Goal: Task Accomplishment & Management: Manage account settings

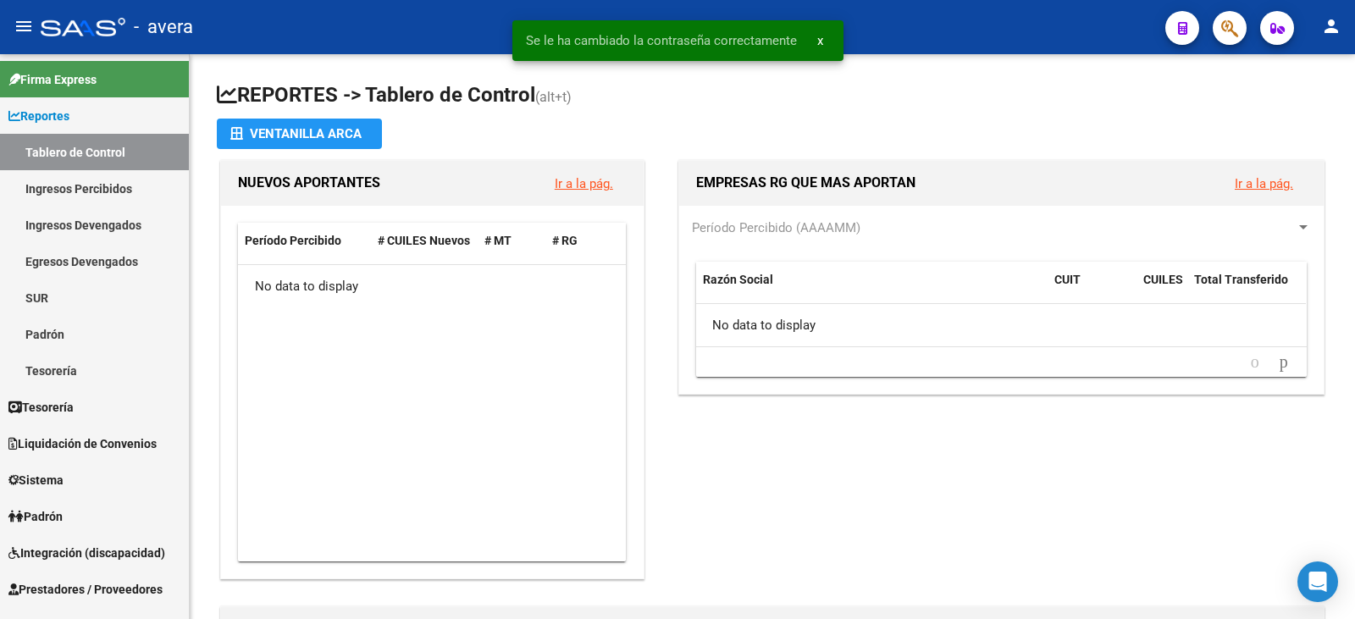
click at [815, 37] on button "x" at bounding box center [820, 40] width 33 height 30
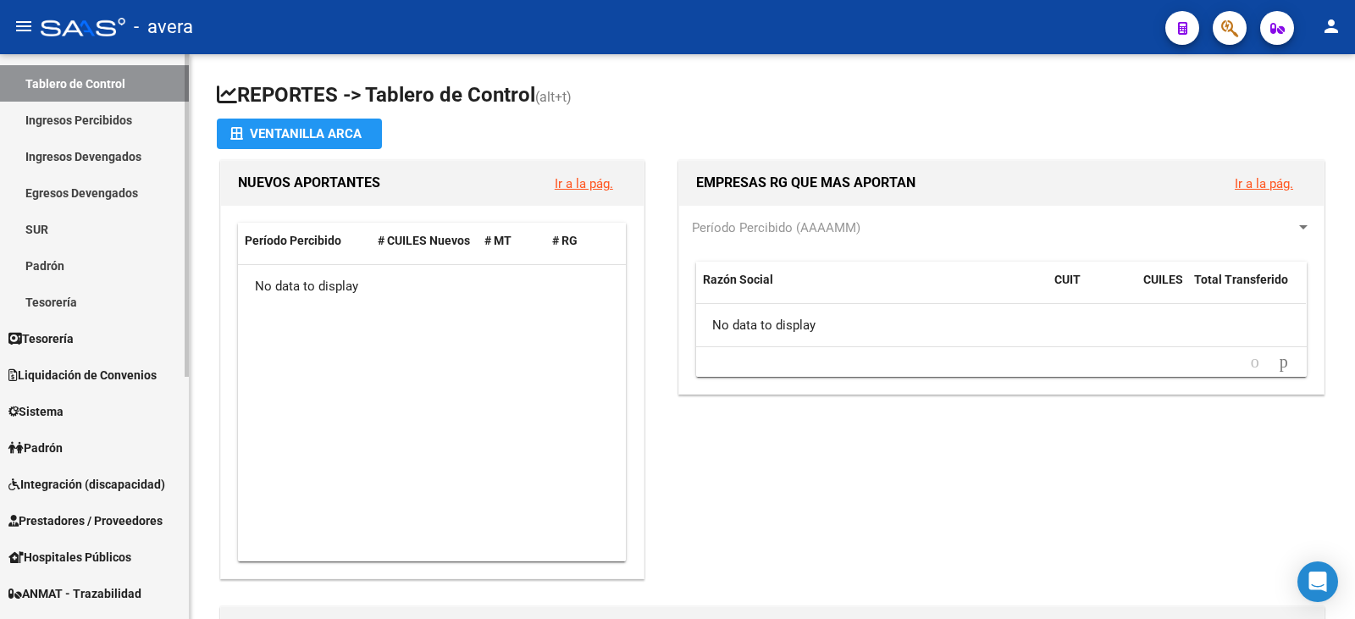
scroll to position [169, 0]
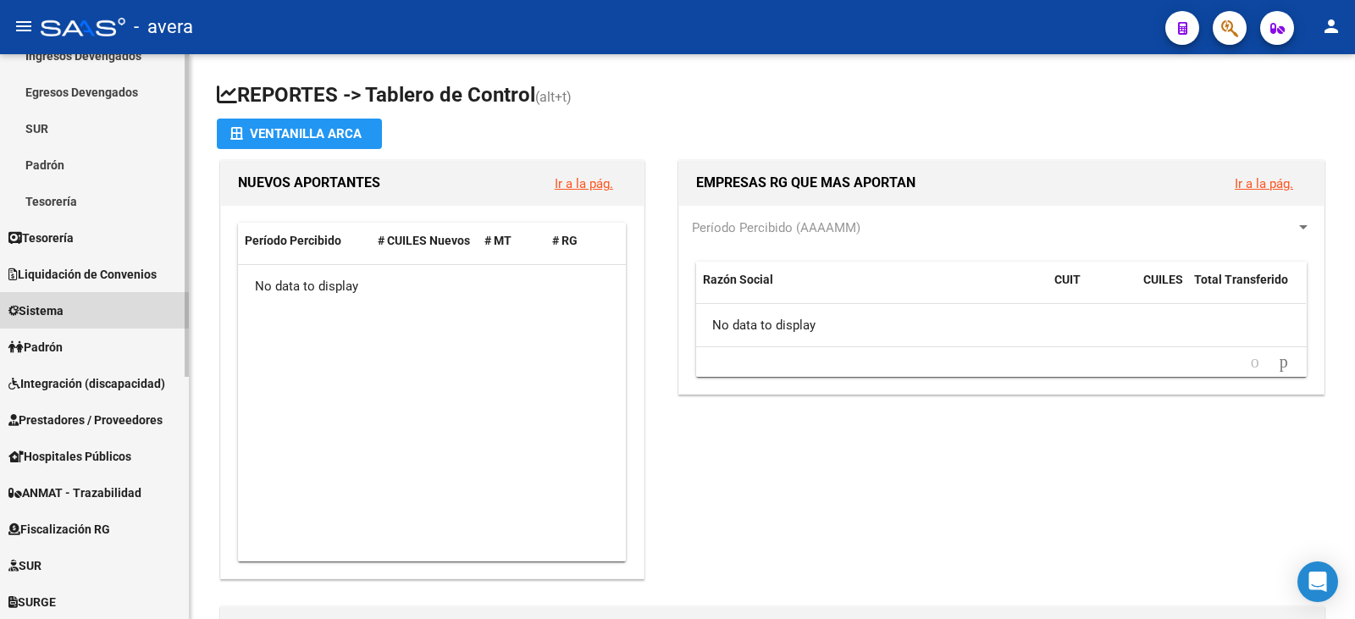
click at [107, 315] on link "Sistema" at bounding box center [94, 310] width 189 height 36
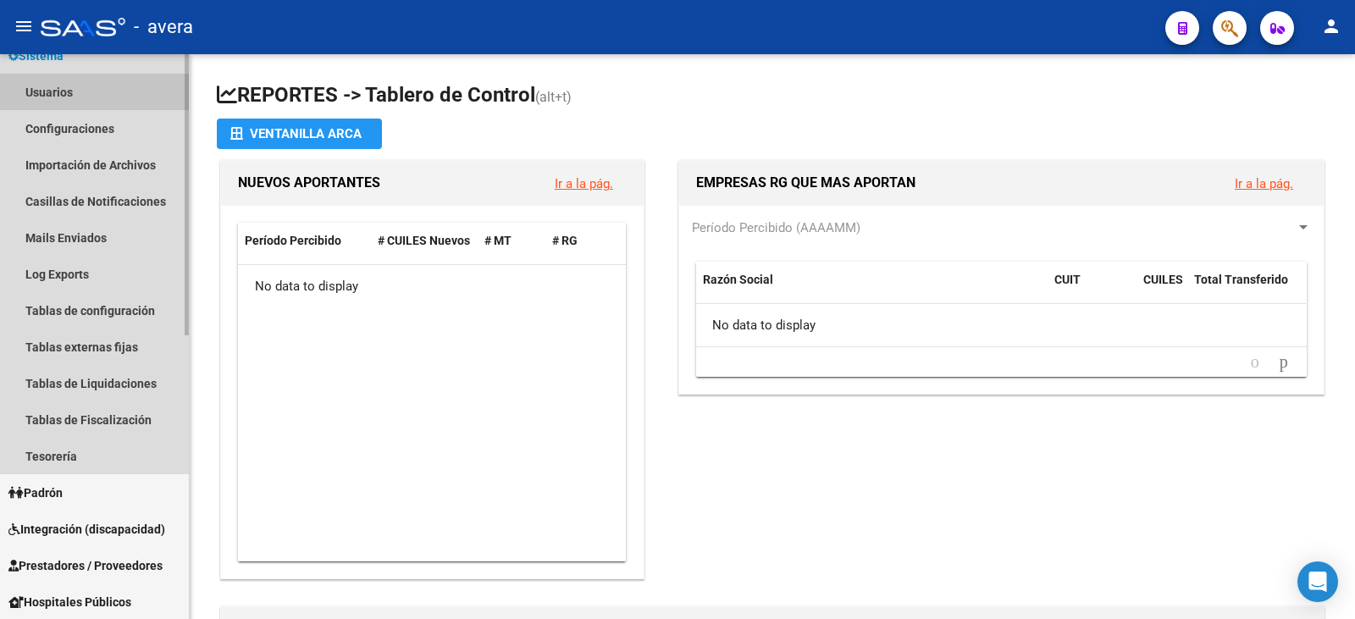
click at [87, 93] on link "Usuarios" at bounding box center [94, 92] width 189 height 36
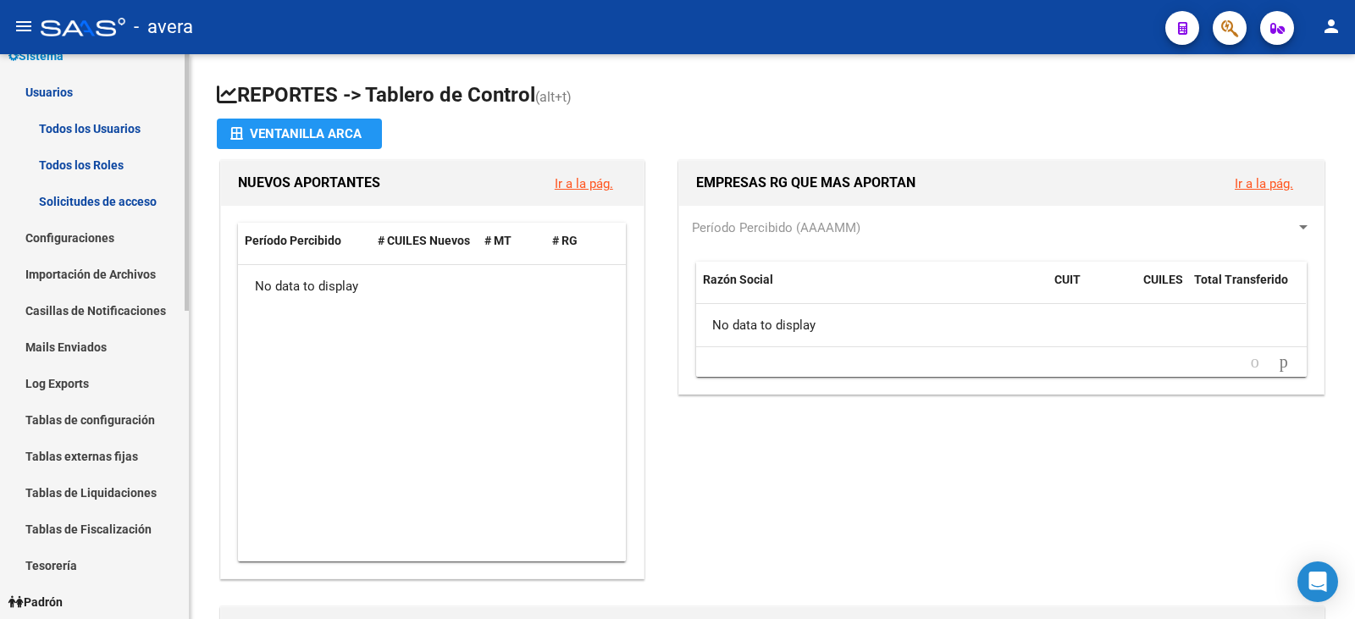
click at [134, 121] on link "Todos los Usuarios" at bounding box center [94, 128] width 189 height 36
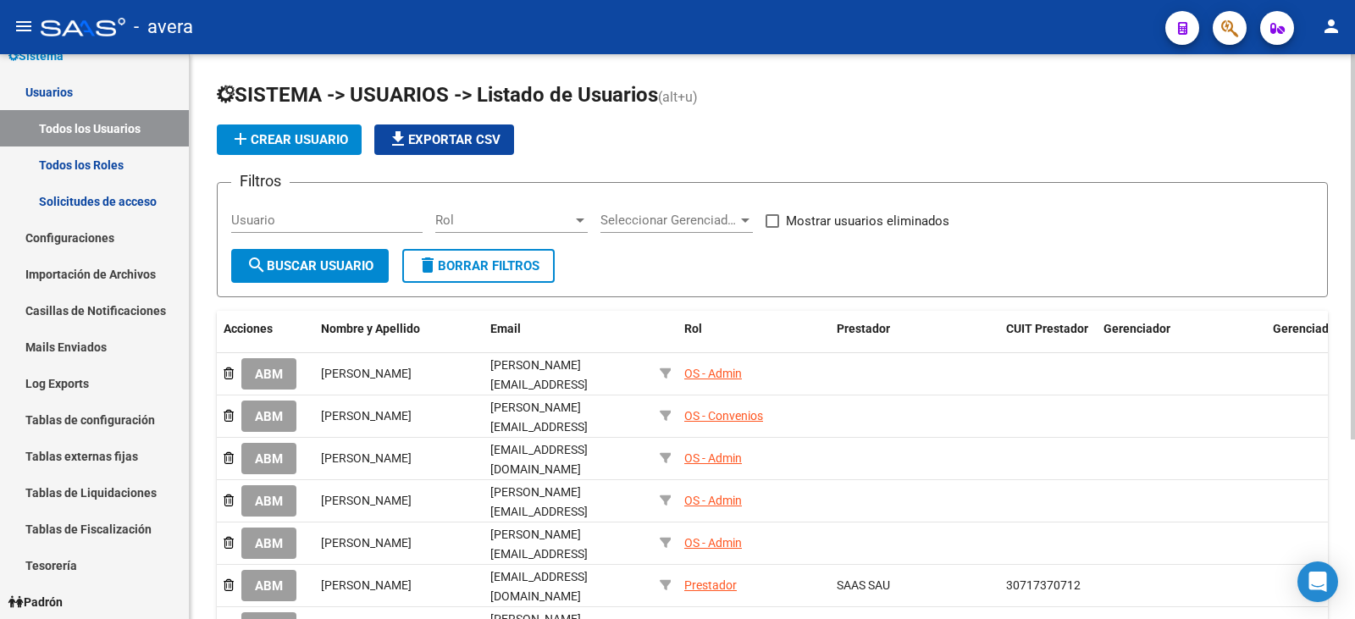
click at [308, 147] on button "add Crear Usuario" at bounding box center [289, 139] width 145 height 30
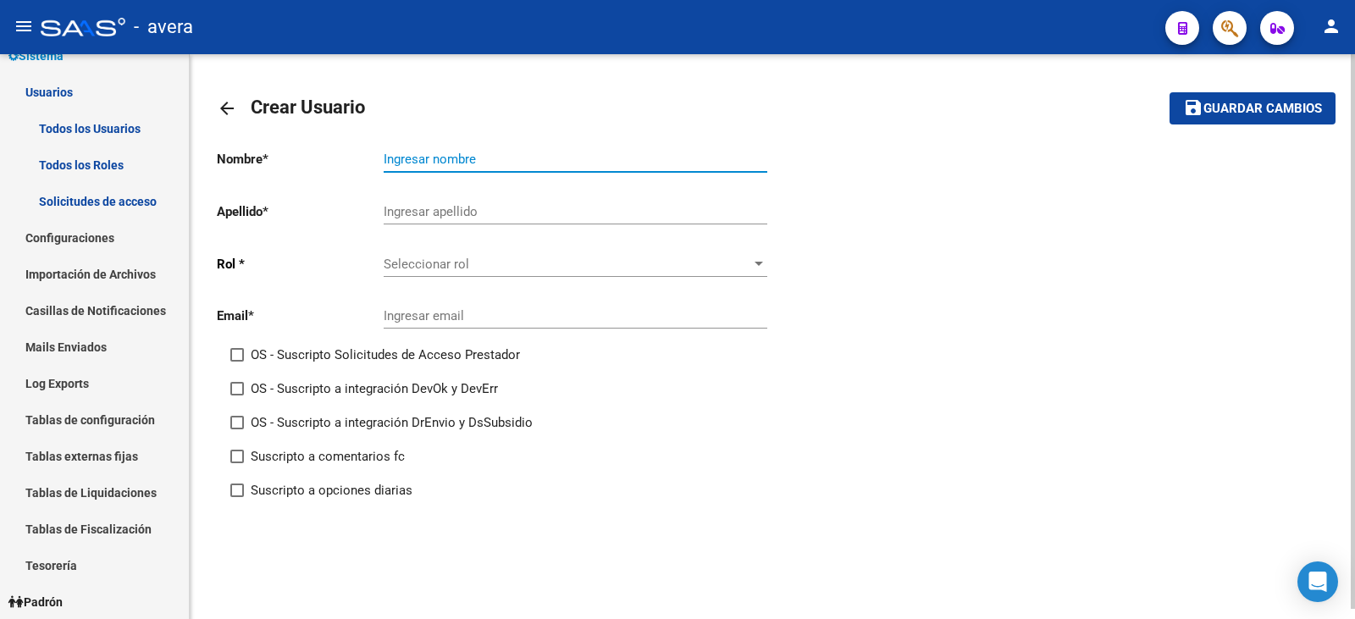
click at [449, 163] on input "Ingresar nombre" at bounding box center [576, 159] width 384 height 15
type input "Laura"
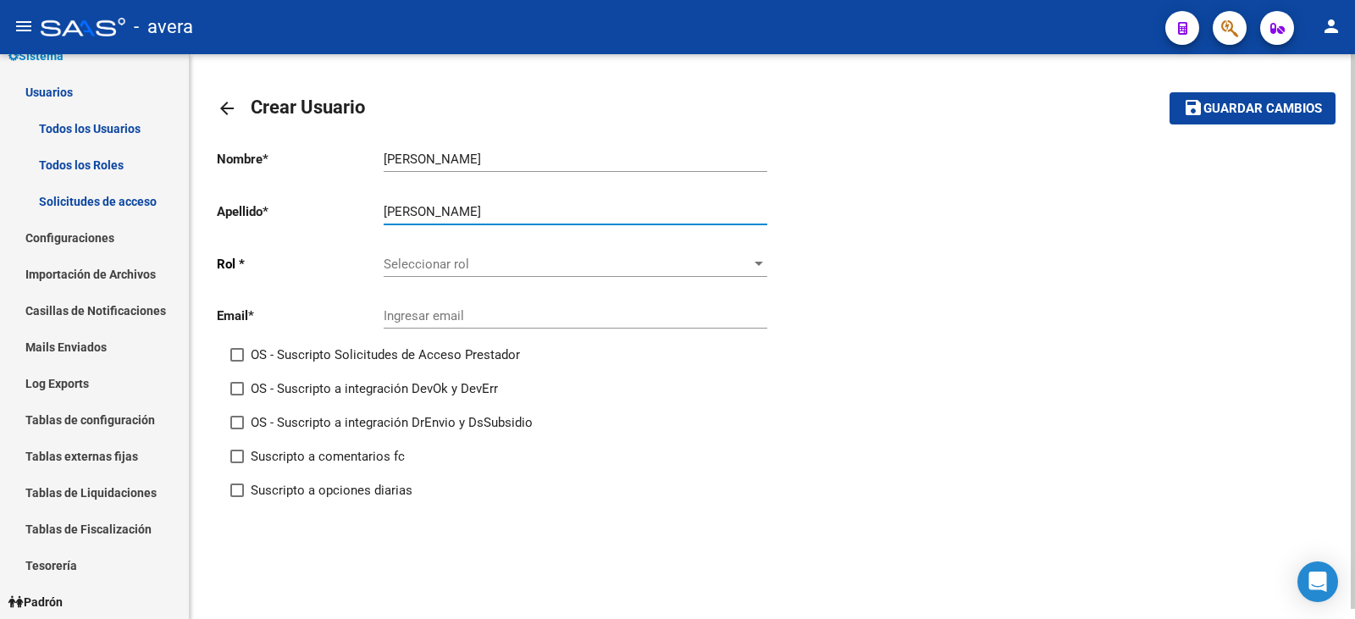
type input "Garcia"
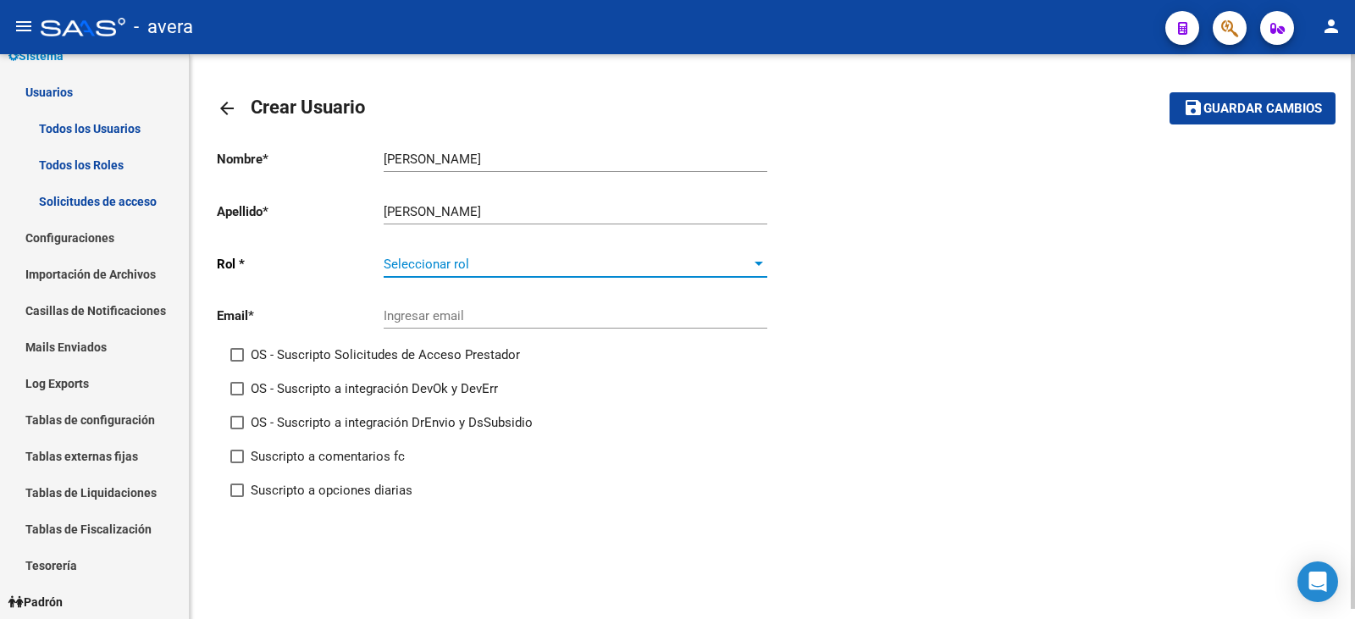
click at [421, 268] on span "Seleccionar rol" at bounding box center [568, 264] width 368 height 15
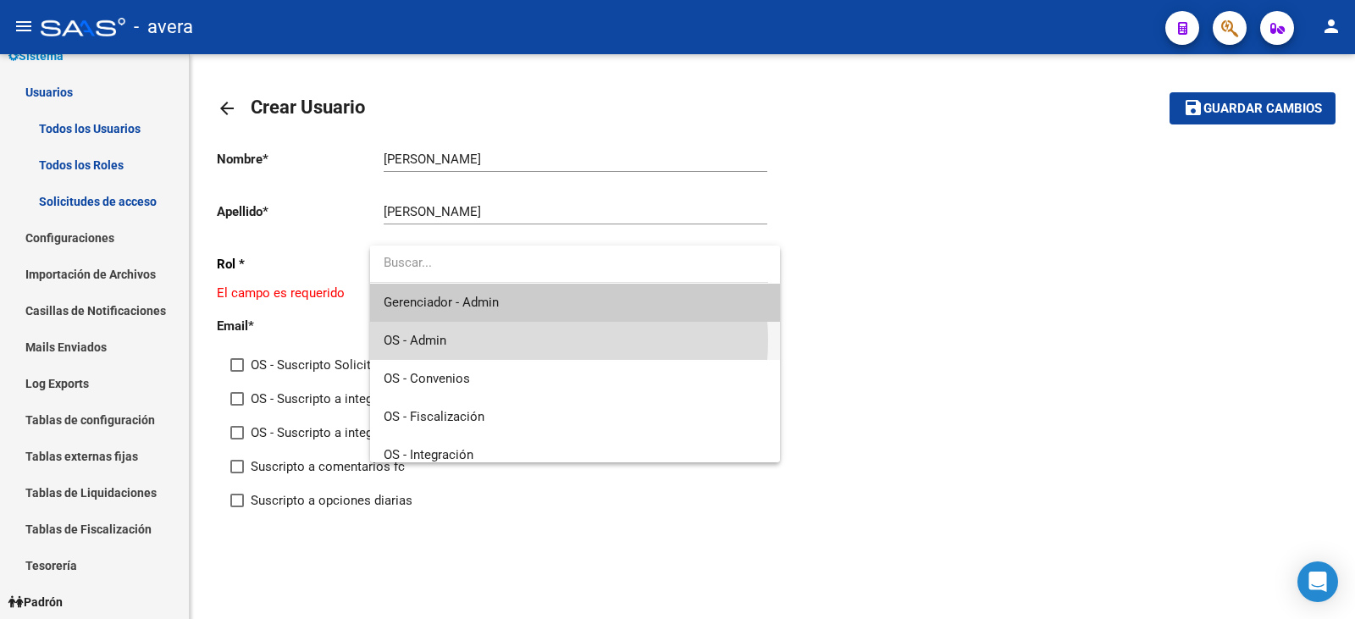
click at [532, 340] on span "OS - Admin" at bounding box center [576, 341] width 384 height 38
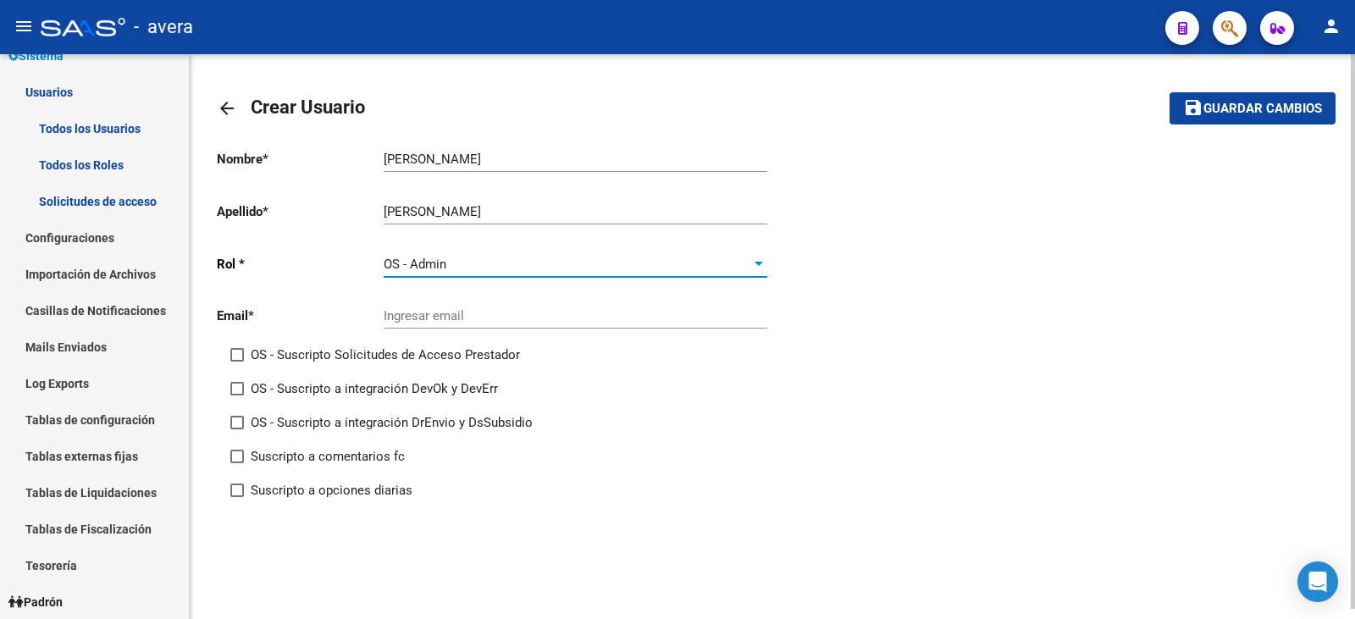
click at [433, 318] on input "Ingresar email" at bounding box center [576, 315] width 384 height 15
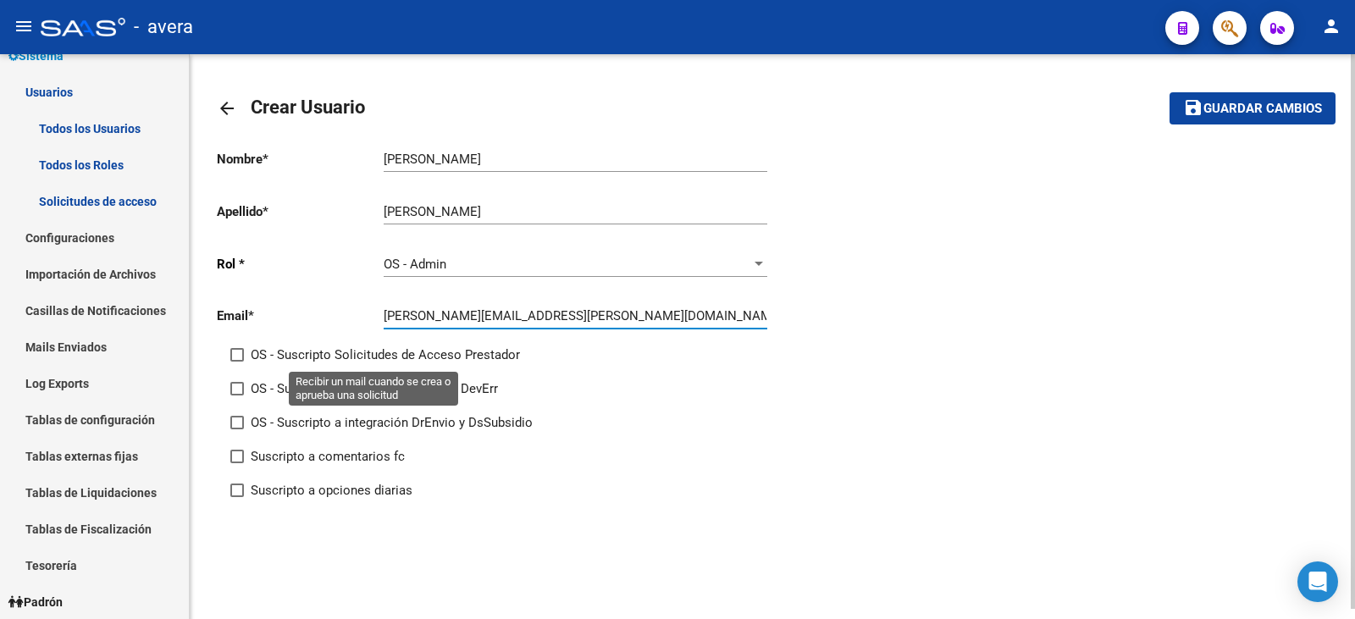
type input "[PERSON_NAME][EMAIL_ADDRESS][DOMAIN_NAME]"
click at [458, 361] on span "OS - Suscripto Solicitudes de Acceso Prestador" at bounding box center [385, 355] width 269 height 20
click at [237, 362] on input "OS - Suscripto Solicitudes de Acceso Prestador" at bounding box center [236, 362] width 1 height 1
checkbox input "true"
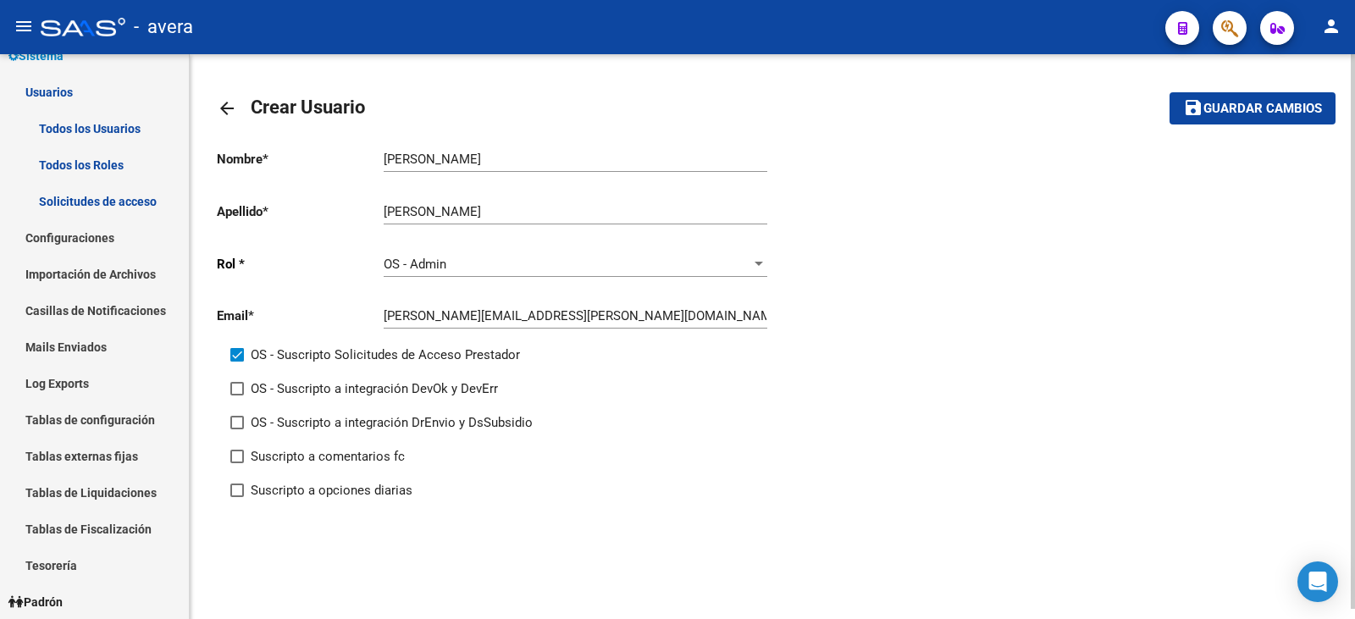
click at [454, 384] on span "OS - Suscripto a integración DevOk y DevErr" at bounding box center [374, 389] width 247 height 20
click at [237, 395] on input "OS - Suscripto a integración DevOk y DevErr" at bounding box center [236, 395] width 1 height 1
checkbox input "true"
click at [442, 440] on div "OS - Suscripto a integración DrEnvio y DsSubsidio" at bounding box center [508, 429] width 556 height 34
click at [439, 427] on span "OS - Suscripto a integración DrEnvio y DsSubsidio" at bounding box center [392, 422] width 282 height 20
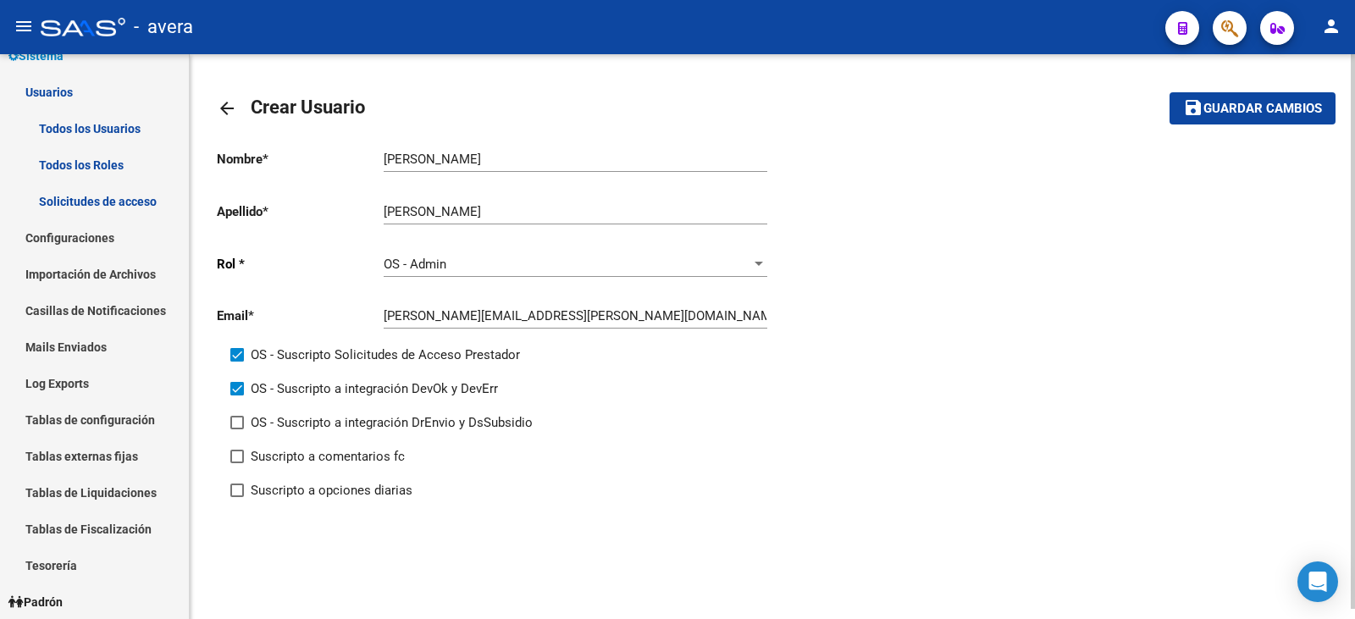
click at [237, 429] on input "OS - Suscripto a integración DrEnvio y DsSubsidio" at bounding box center [236, 429] width 1 height 1
checkbox input "true"
click at [382, 464] on span "Suscripto a comentarios fc" at bounding box center [328, 456] width 154 height 20
click at [237, 464] on input "Suscripto a comentarios fc" at bounding box center [236, 463] width 1 height 1
checkbox input "true"
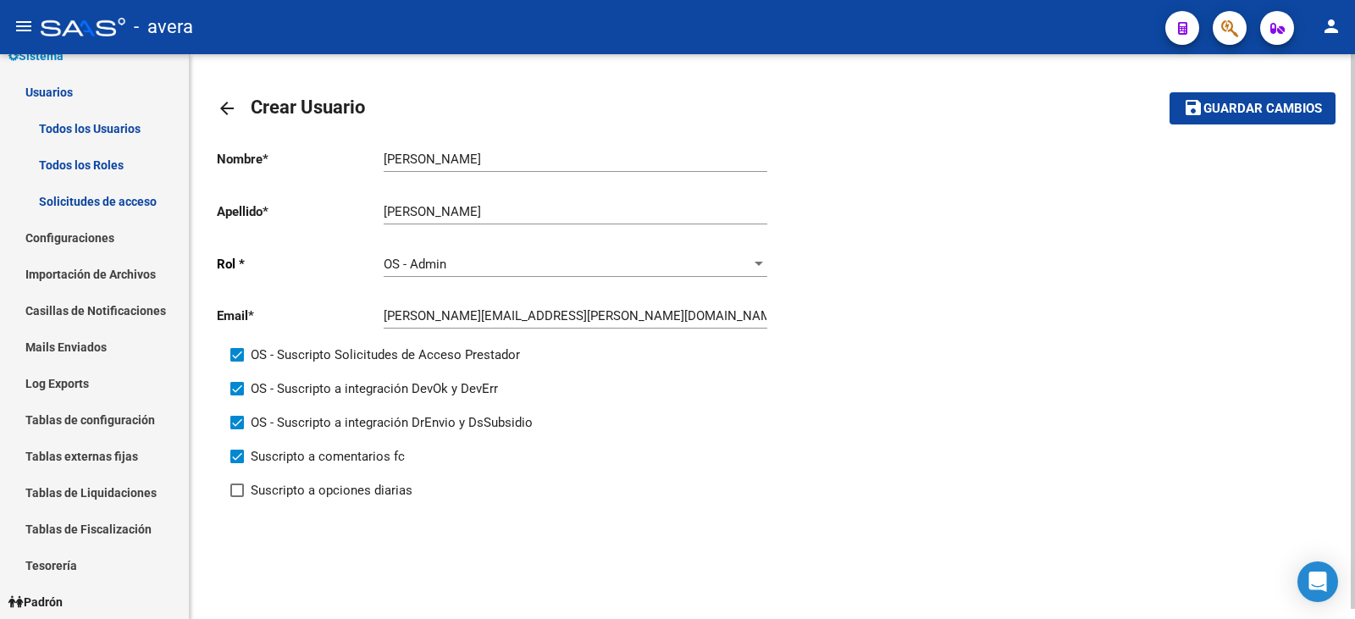
click at [379, 484] on span "Suscripto a opciones diarias" at bounding box center [332, 490] width 162 height 20
click at [237, 497] on input "Suscripto a opciones diarias" at bounding box center [236, 497] width 1 height 1
checkbox input "true"
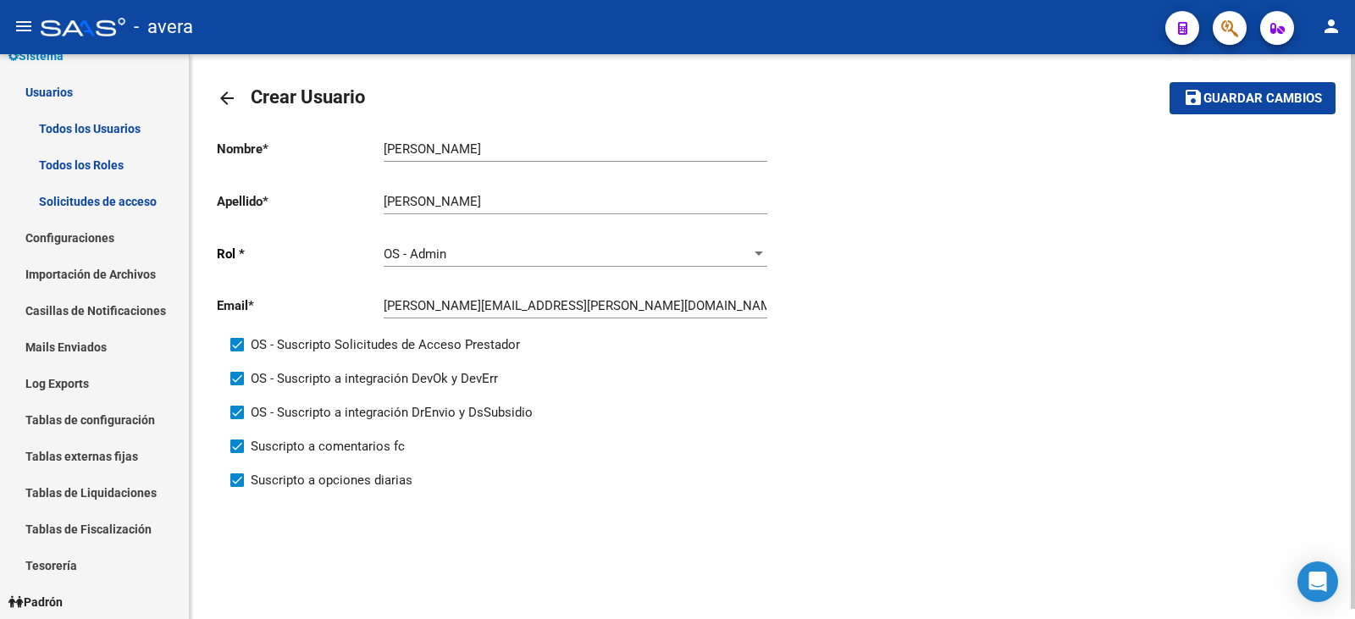
click at [1269, 103] on span "Guardar cambios" at bounding box center [1262, 98] width 119 height 15
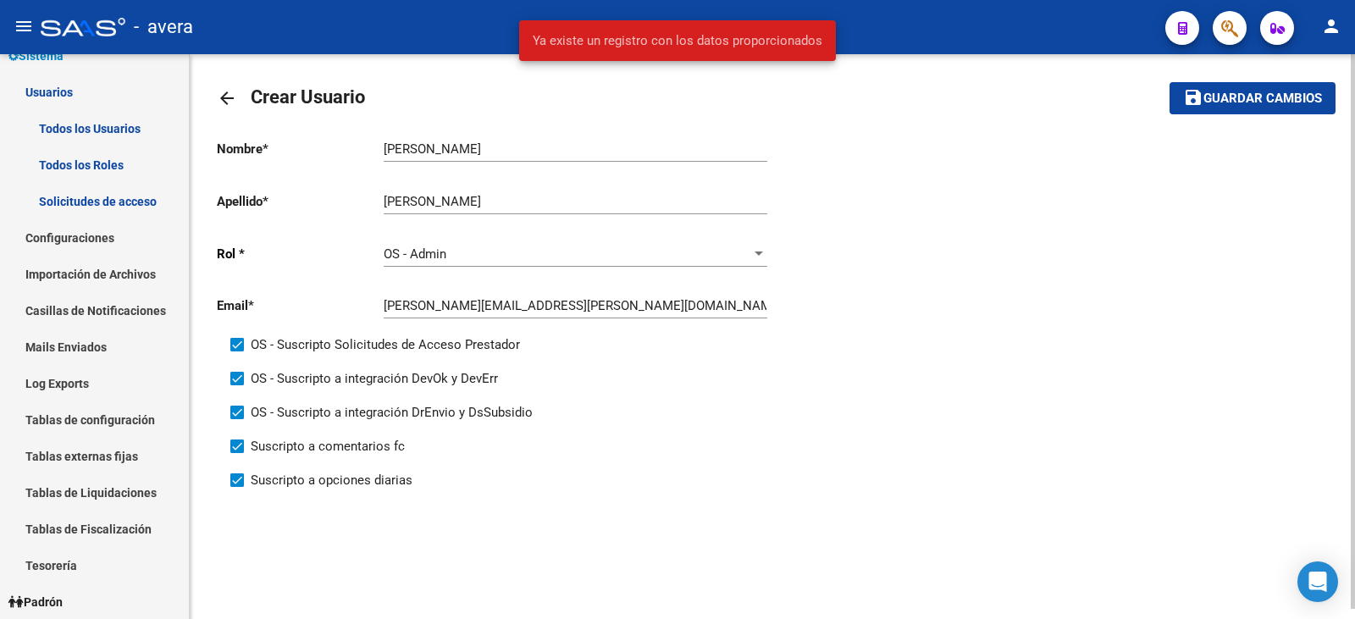
scroll to position [0, 0]
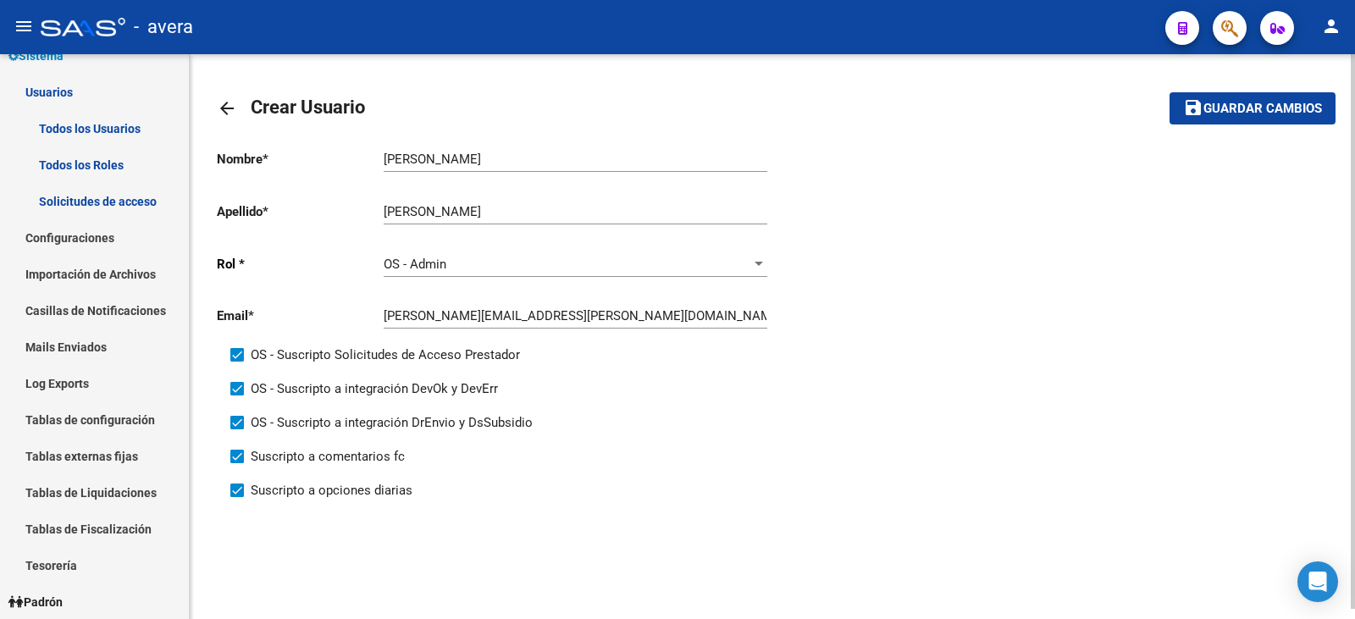
click at [229, 107] on mat-icon "arrow_back" at bounding box center [227, 108] width 20 height 20
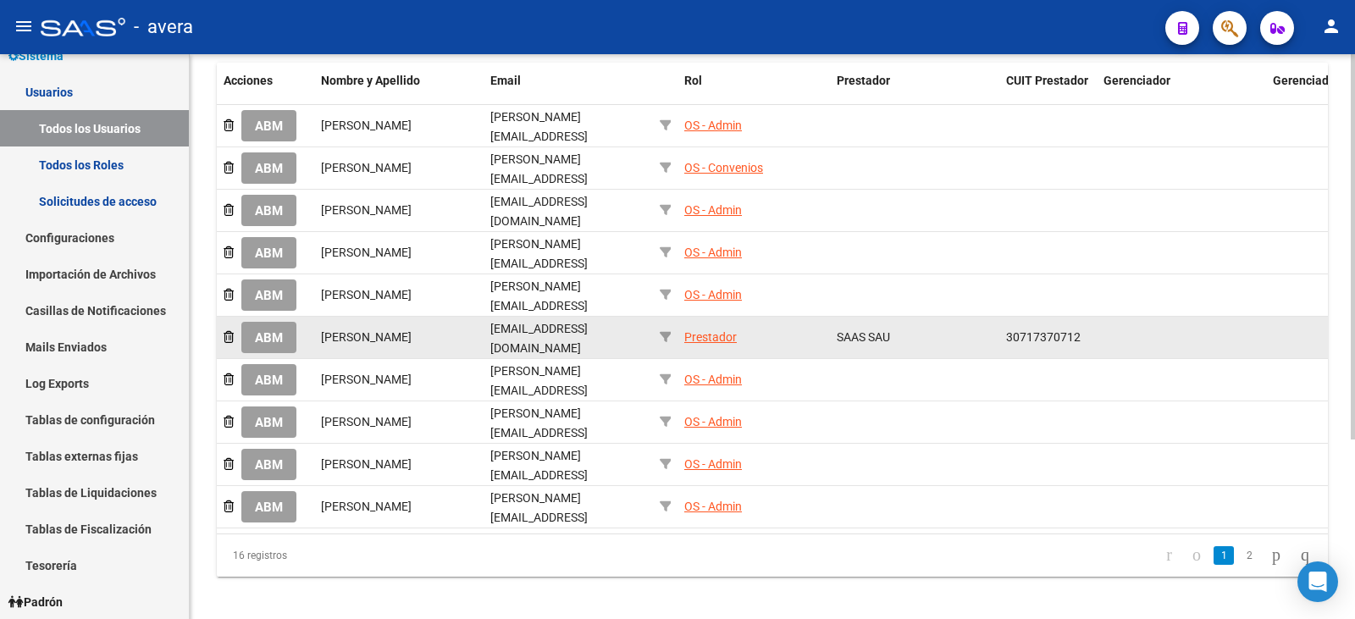
scroll to position [263, 0]
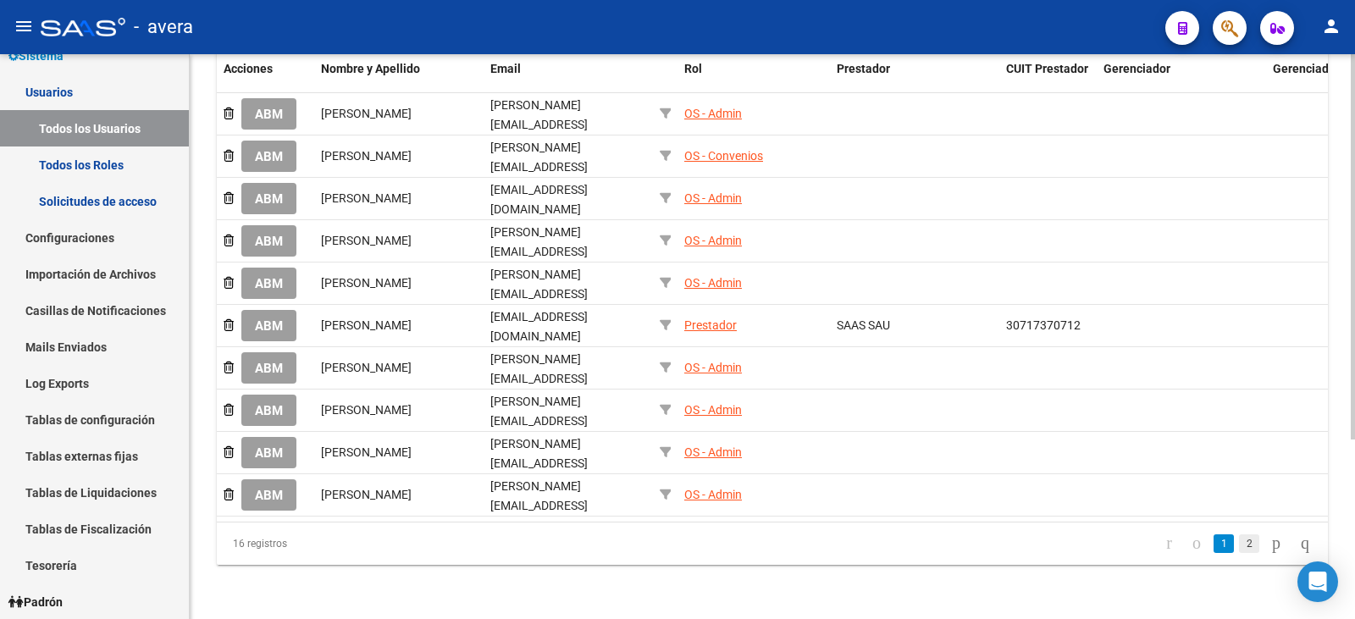
click at [1242, 547] on link "2" at bounding box center [1249, 543] width 20 height 19
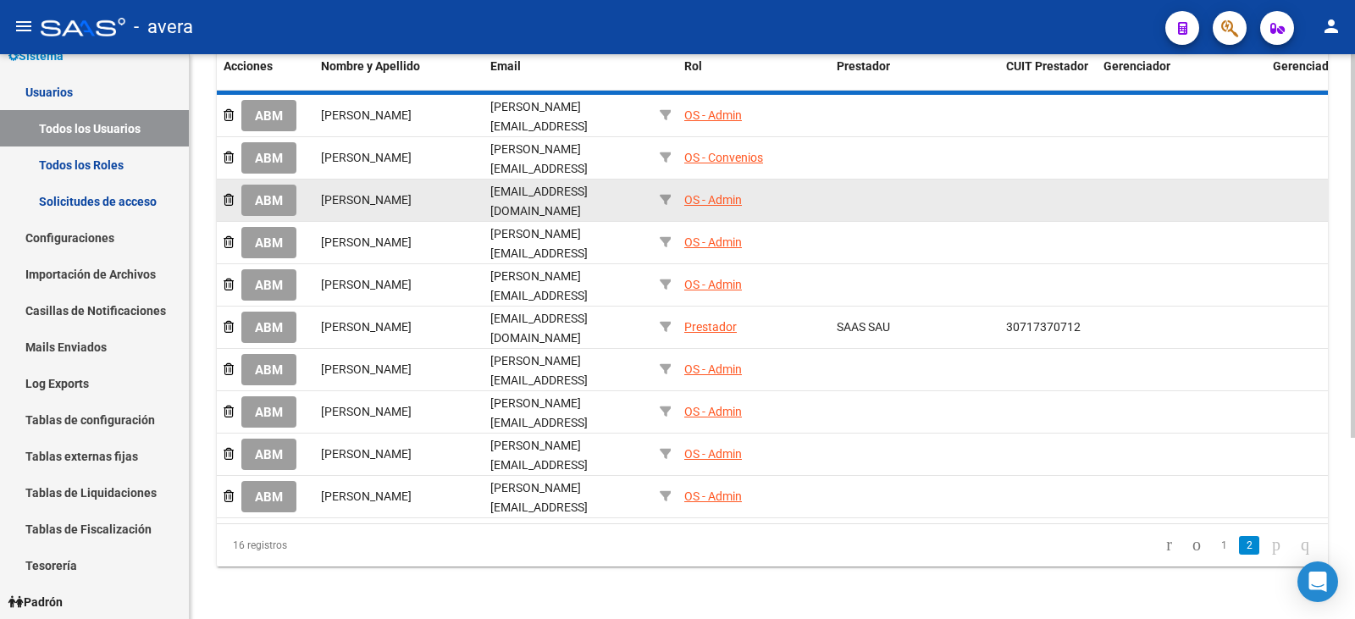
scroll to position [103, 0]
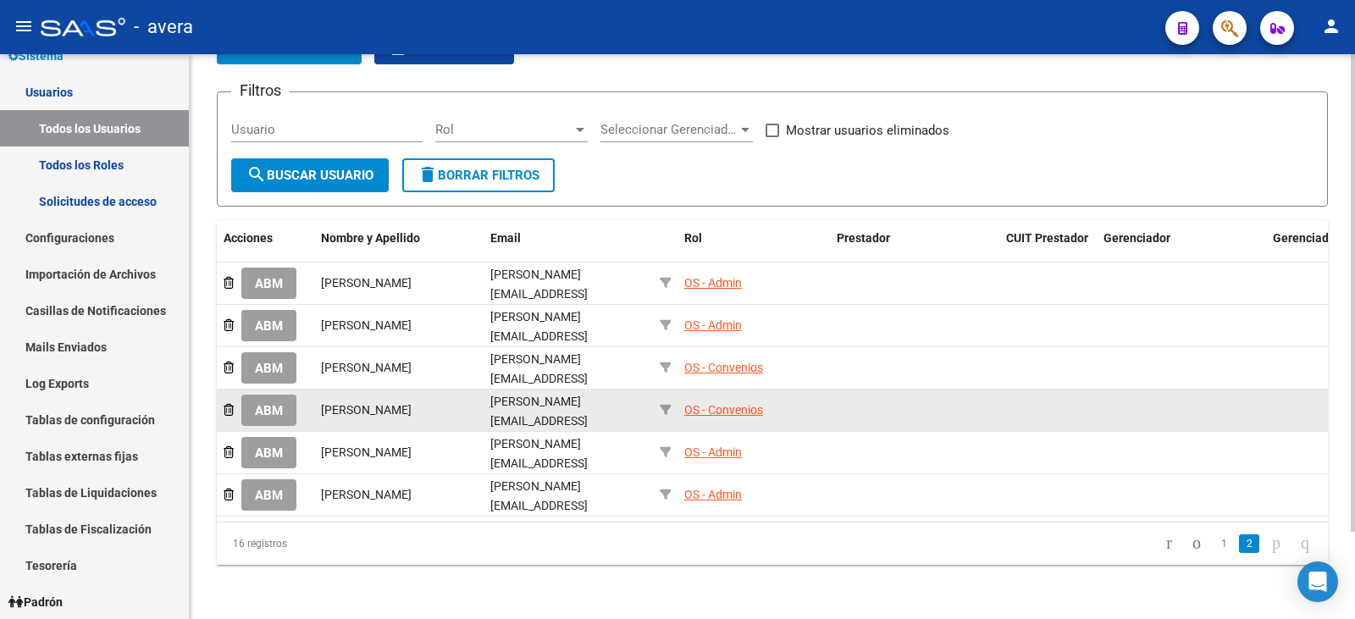
click at [252, 397] on button "ABM" at bounding box center [268, 410] width 55 height 31
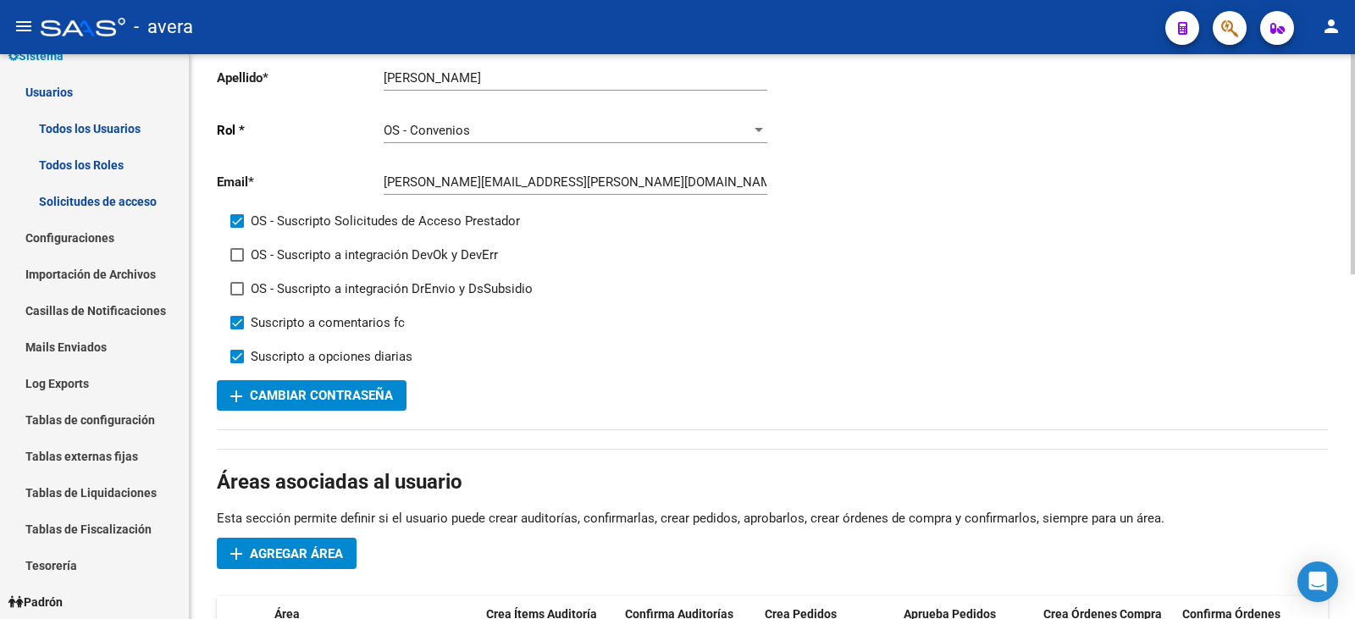
scroll to position [169, 0]
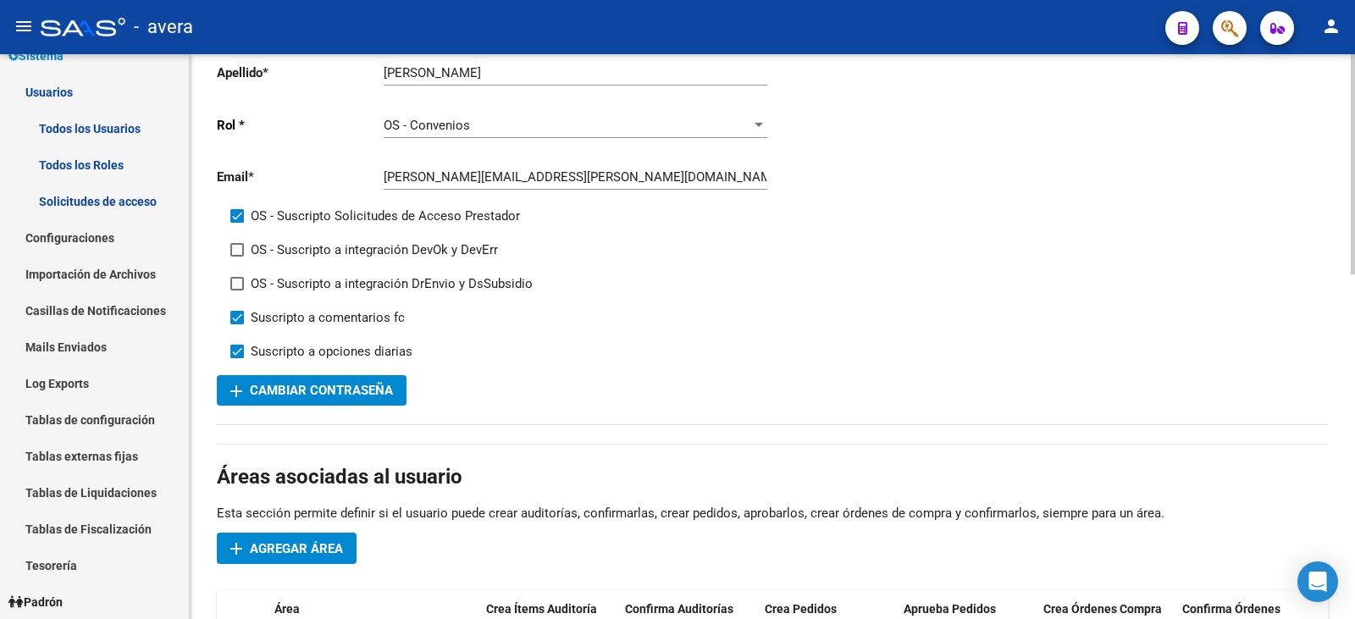
click at [323, 404] on button "add Cambiar Contraseña" at bounding box center [312, 390] width 190 height 30
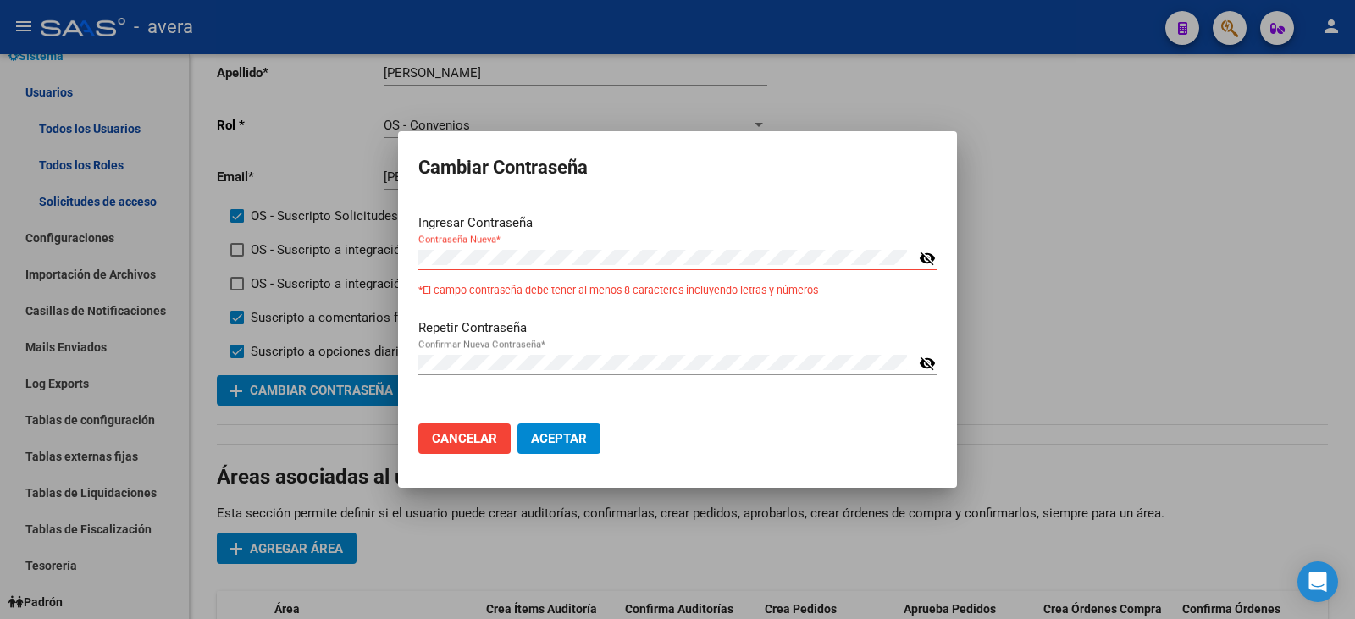
click at [484, 268] on div "Contraseña Nueva *" at bounding box center [665, 257] width 495 height 25
click at [484, 267] on div "Contraseña Nueva *" at bounding box center [665, 257] width 495 height 25
click at [484, 265] on div "Contraseña Nueva *" at bounding box center [665, 257] width 495 height 25
click at [919, 266] on mat-icon "visibility_off" at bounding box center [927, 258] width 17 height 20
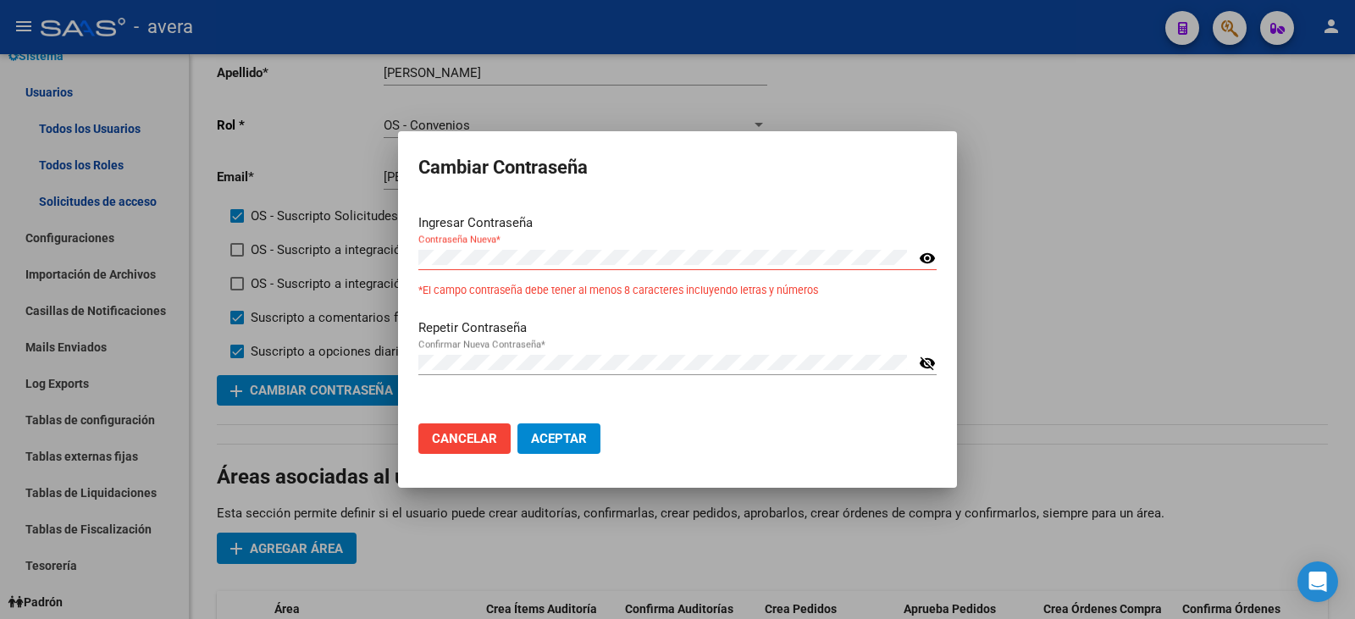
click at [922, 367] on mat-icon "visibility_off" at bounding box center [927, 363] width 17 height 20
click at [545, 448] on button "Aceptar" at bounding box center [558, 438] width 83 height 30
drag, startPoint x: 512, startPoint y: 239, endPoint x: 513, endPoint y: 248, distance: 9.5
click at [513, 243] on div "Ingresar Contraseña Contraseña Nueva * visibility *El campo contraseña debe ten…" at bounding box center [677, 259] width 518 height 92
click at [539, 350] on div "Confirmar Nueva Contraseña *" at bounding box center [665, 362] width 495 height 25
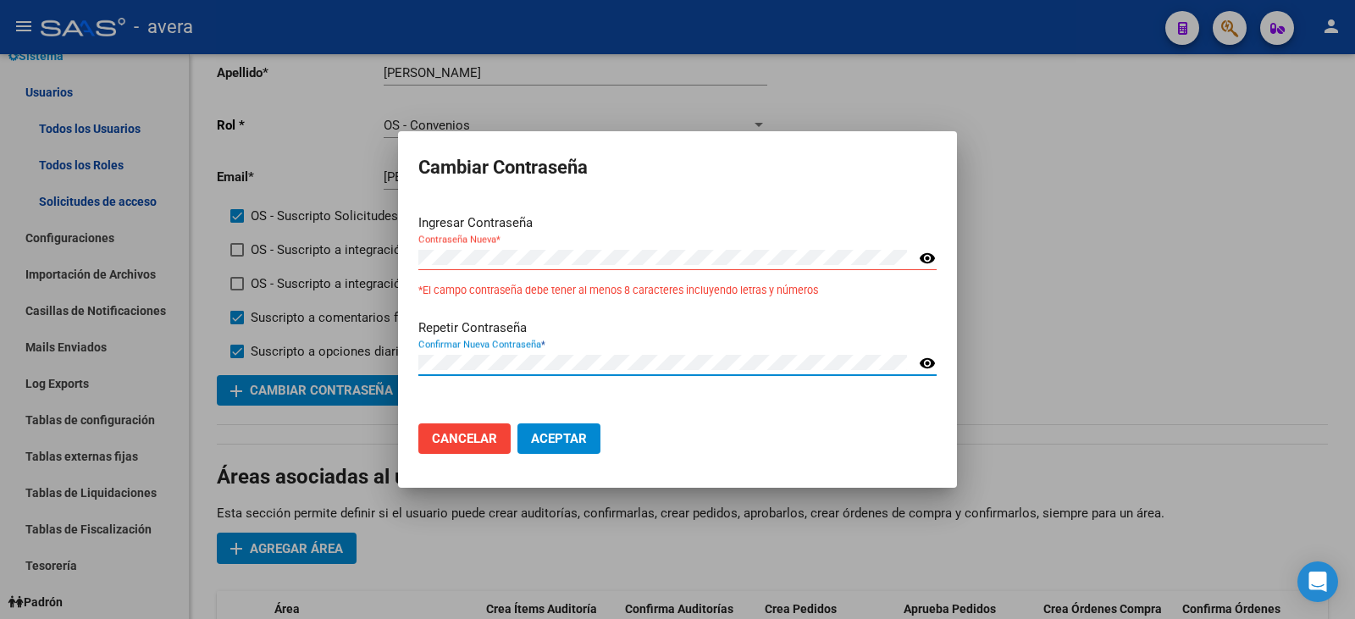
click at [560, 437] on span "Aceptar" at bounding box center [559, 438] width 56 height 15
click at [563, 433] on span "Aceptar" at bounding box center [559, 438] width 56 height 15
click at [484, 248] on div "Contraseña Nueva *" at bounding box center [665, 257] width 495 height 25
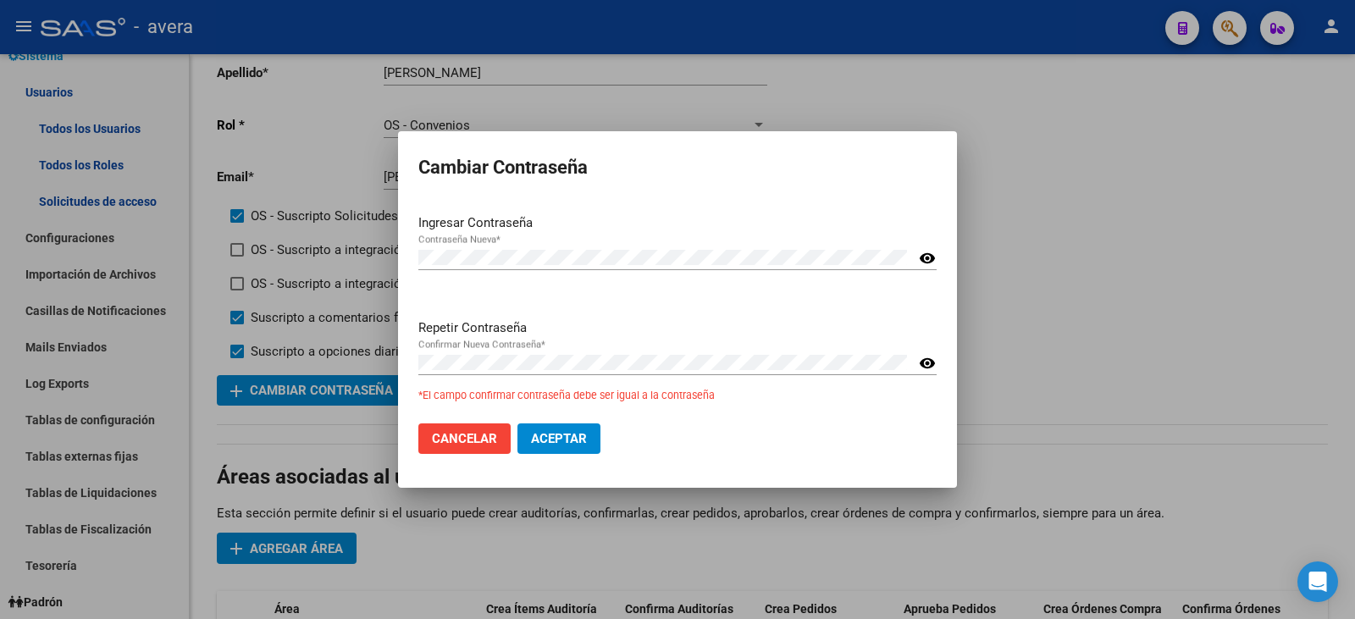
click at [421, 347] on div "Repetir Contraseña Confirmar Nueva Contraseña * visibility *El campo confirmar …" at bounding box center [677, 364] width 518 height 92
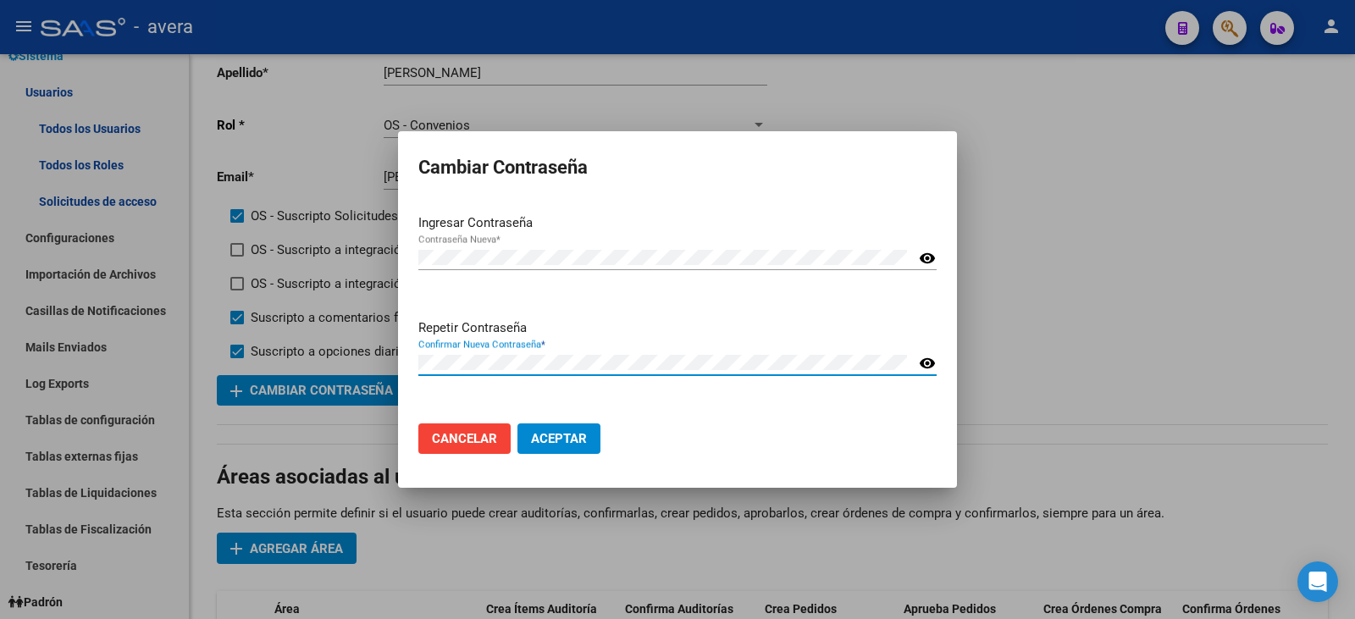
click at [558, 438] on span "Aceptar" at bounding box center [559, 438] width 56 height 15
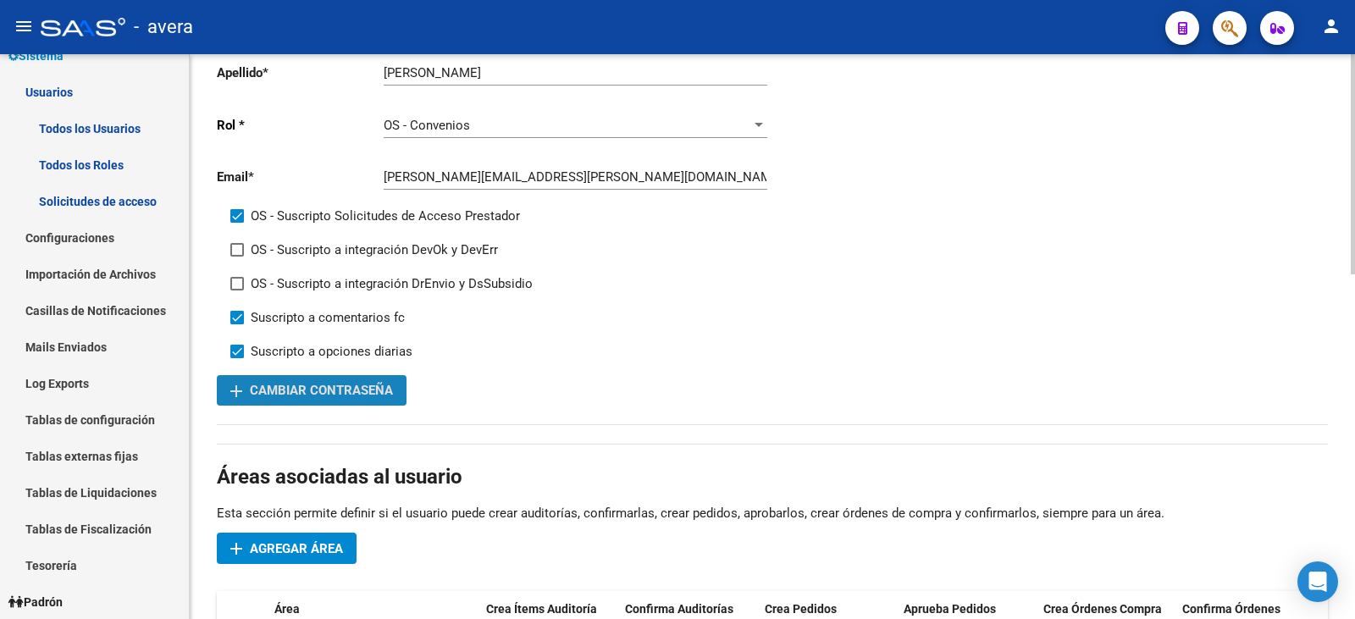
click at [284, 403] on button "add Cambiar Contraseña" at bounding box center [312, 390] width 190 height 30
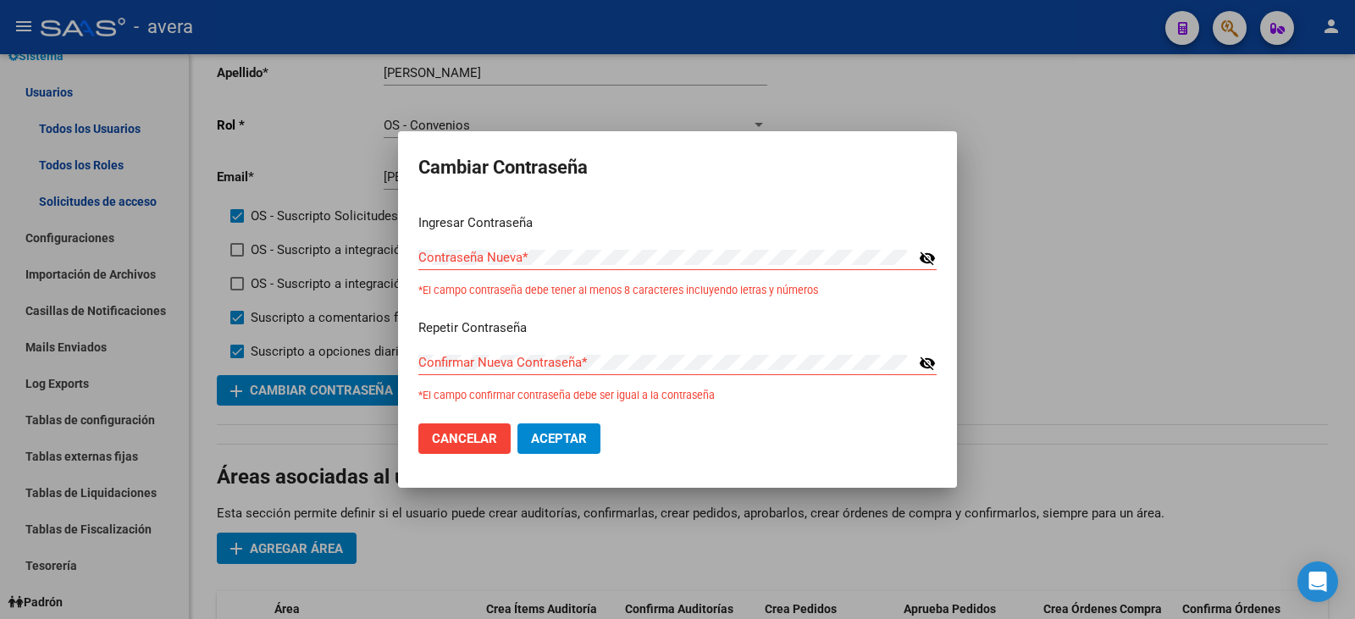
click at [490, 248] on div "Contraseña Nueva *" at bounding box center [665, 257] width 495 height 25
click at [931, 257] on mat-icon "visibility_off" at bounding box center [927, 258] width 17 height 20
click at [920, 353] on mat-icon "visibility_off" at bounding box center [927, 363] width 17 height 20
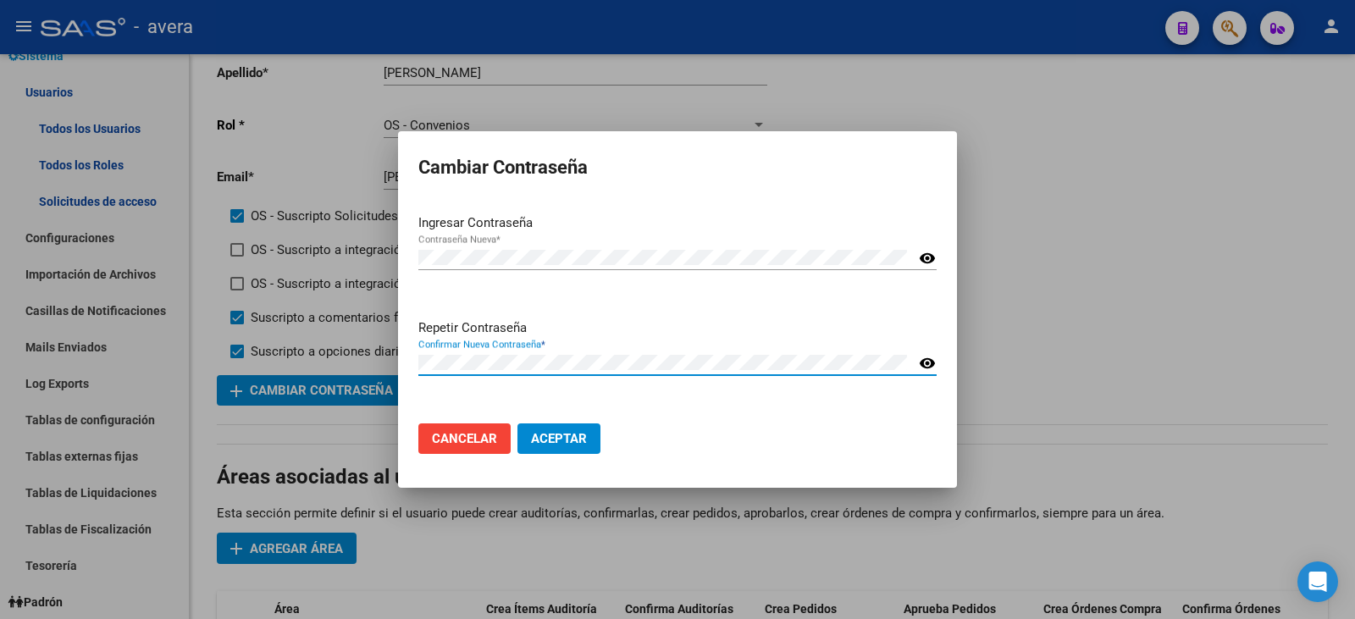
click at [589, 439] on button "Aceptar" at bounding box center [558, 438] width 83 height 30
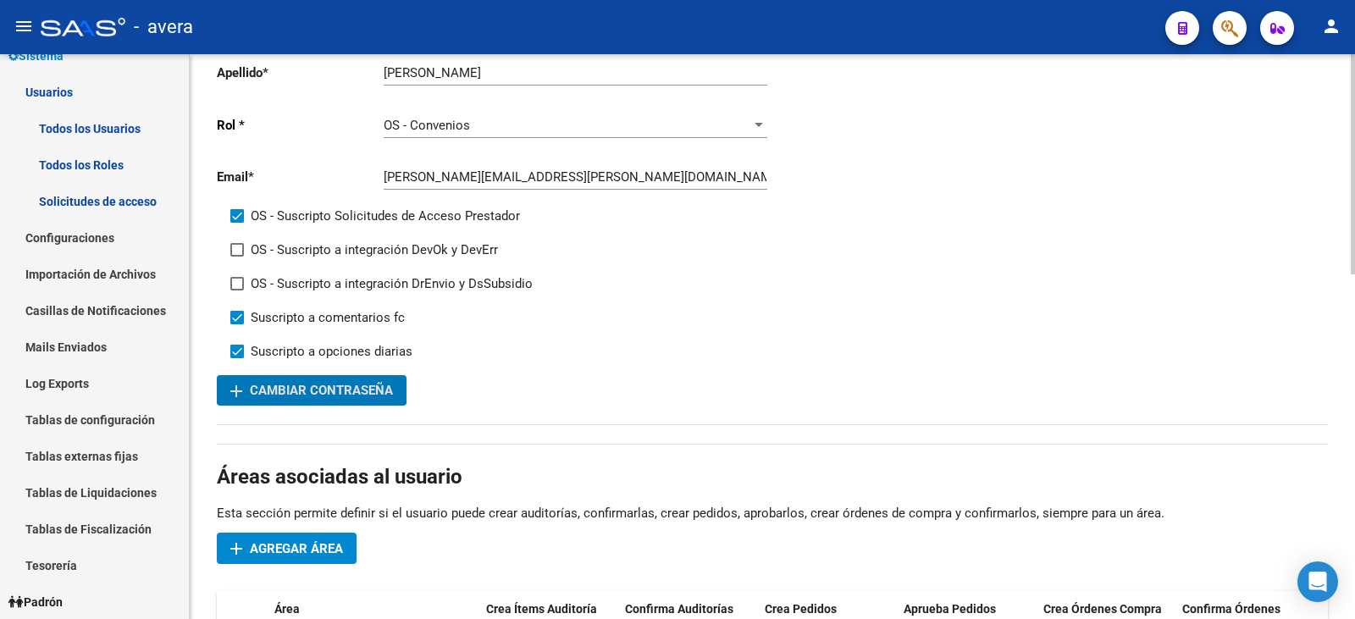
scroll to position [0, 0]
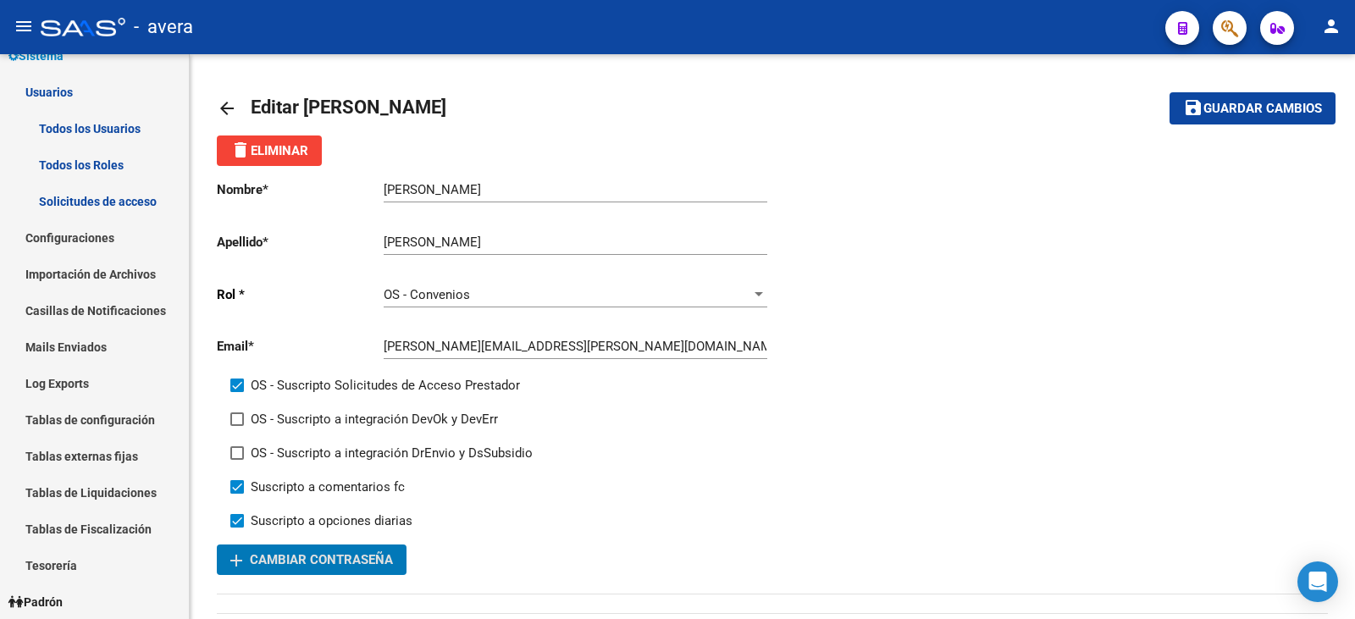
click at [1325, 32] on mat-icon "person" at bounding box center [1331, 26] width 20 height 20
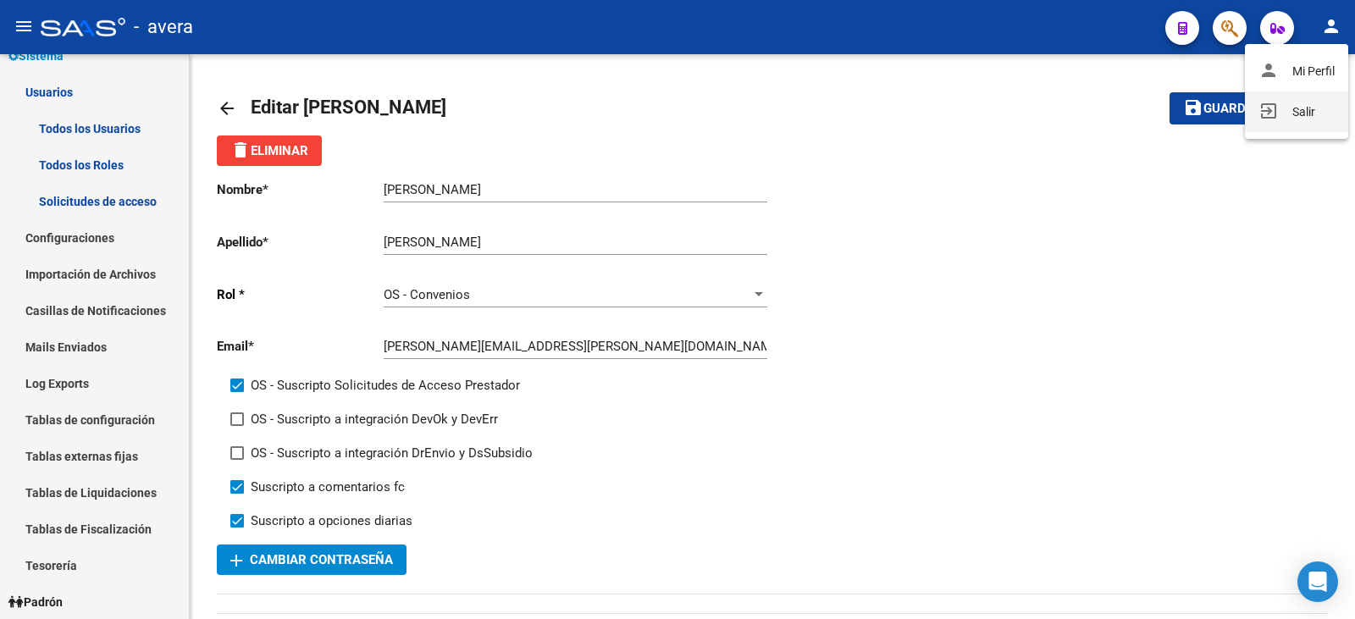
click at [1292, 108] on button "exit_to_app Salir" at bounding box center [1296, 111] width 103 height 41
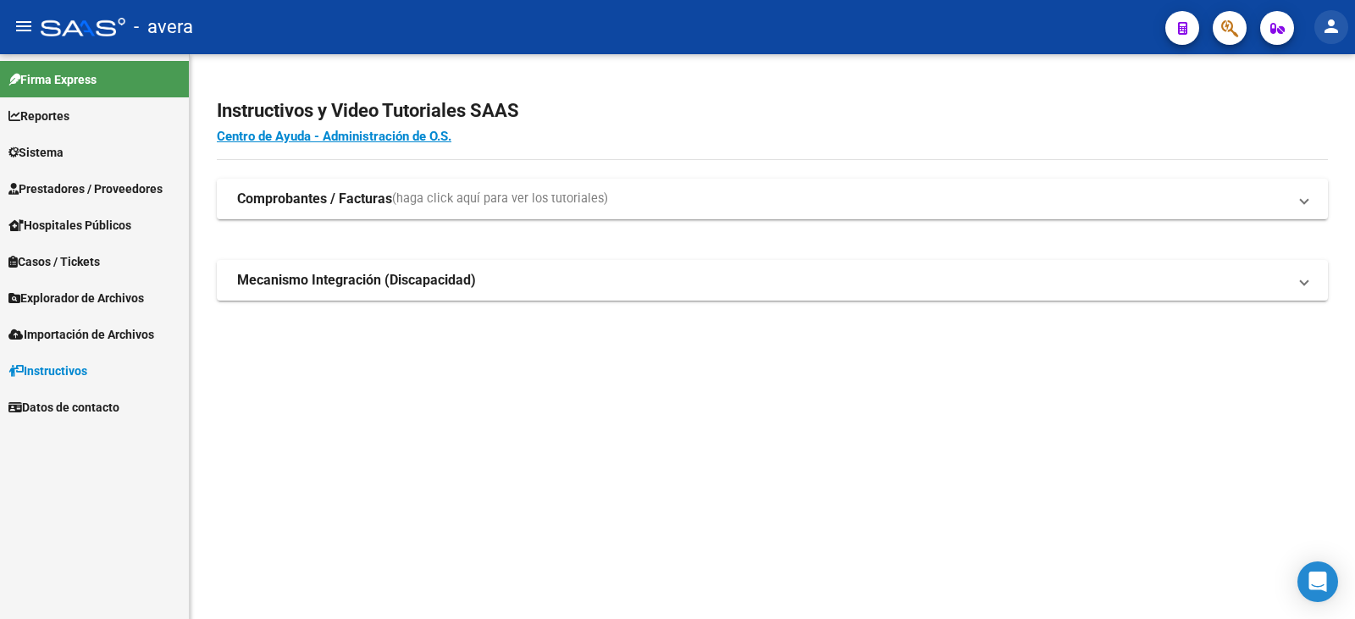
click at [1330, 36] on mat-icon "person" at bounding box center [1331, 26] width 20 height 20
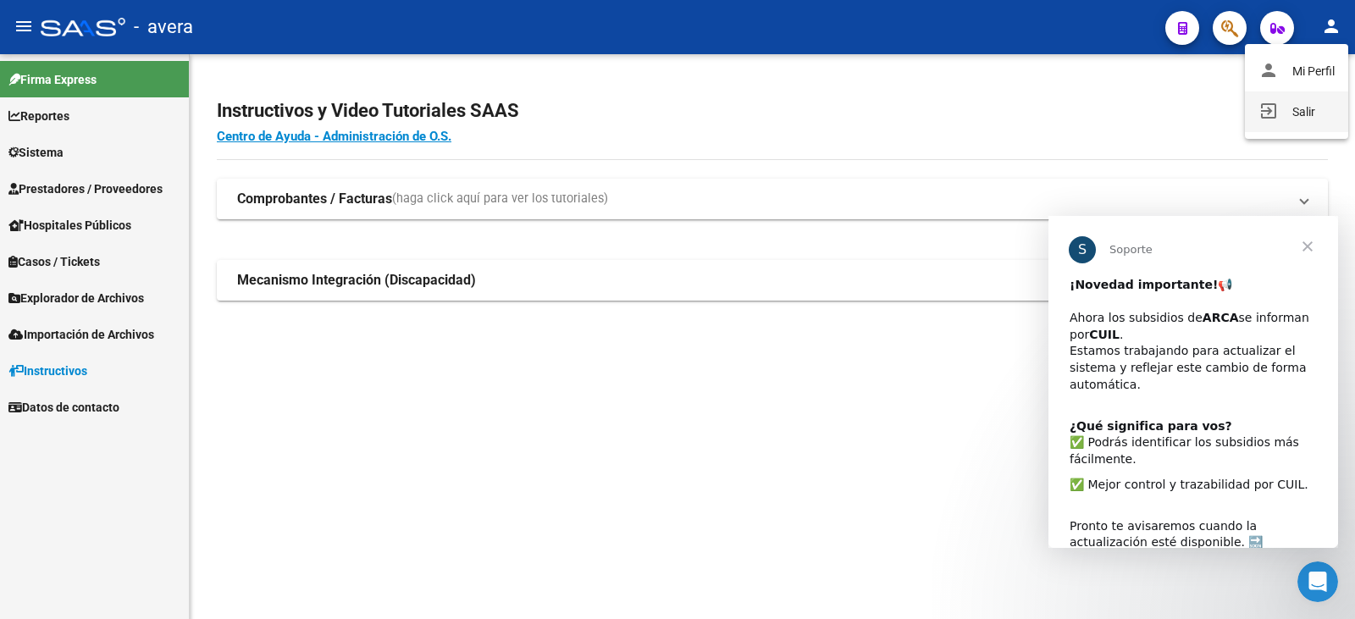
click at [1308, 119] on button "exit_to_app Salir" at bounding box center [1296, 111] width 103 height 41
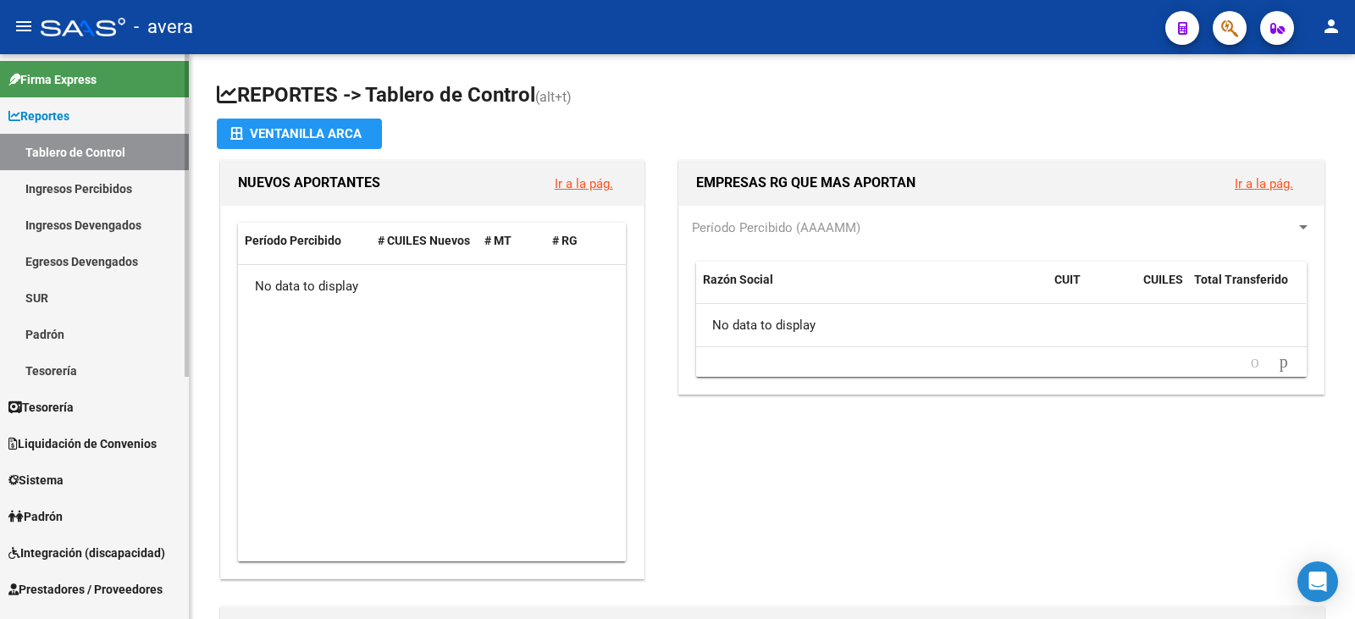
click at [93, 482] on link "Sistema" at bounding box center [94, 480] width 189 height 36
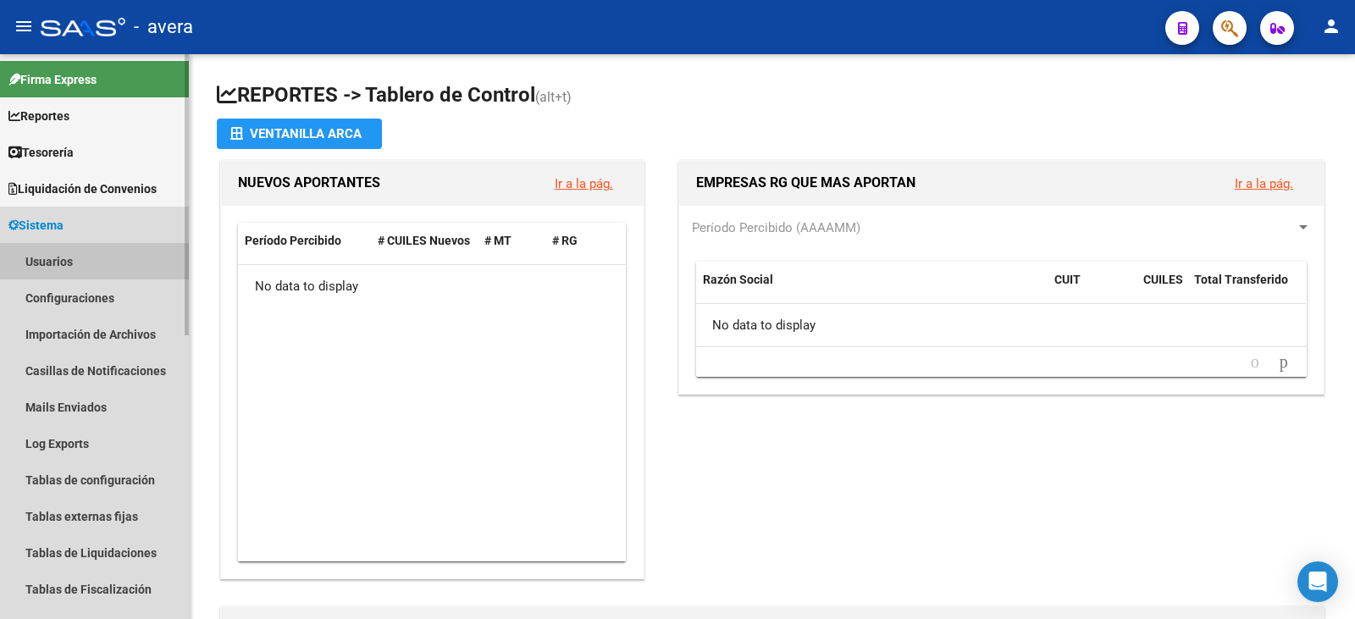
click at [99, 264] on link "Usuarios" at bounding box center [94, 261] width 189 height 36
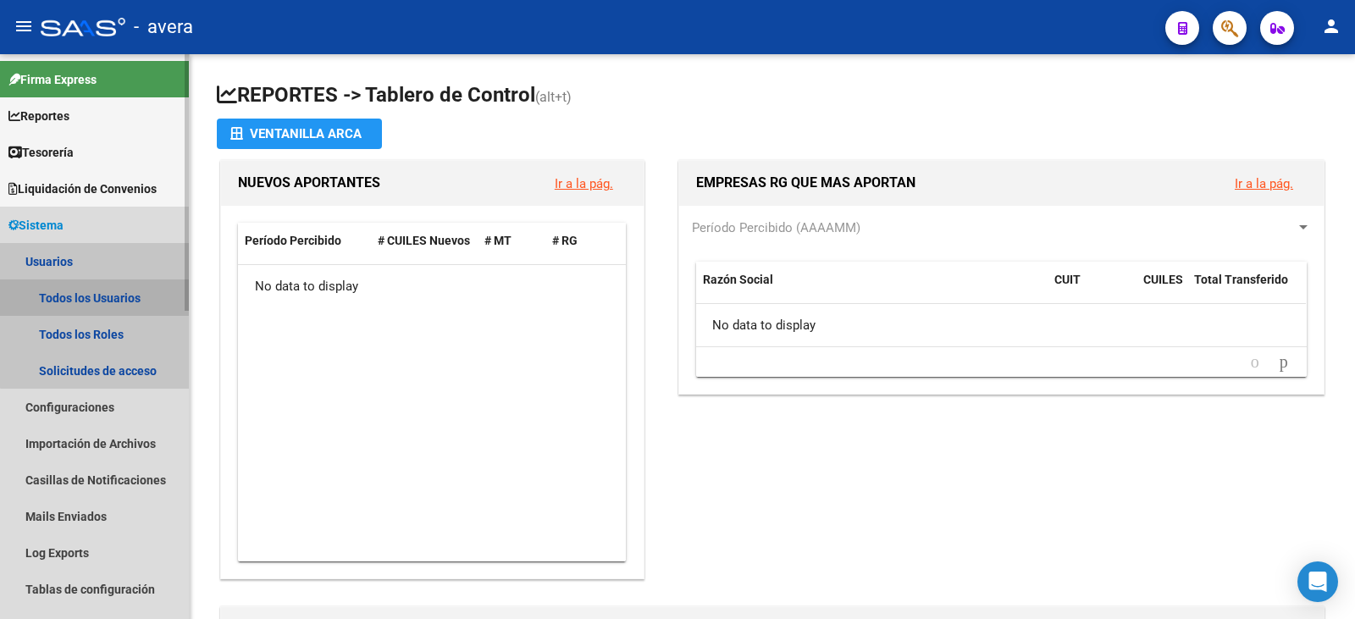
click at [119, 296] on link "Todos los Usuarios" at bounding box center [94, 297] width 189 height 36
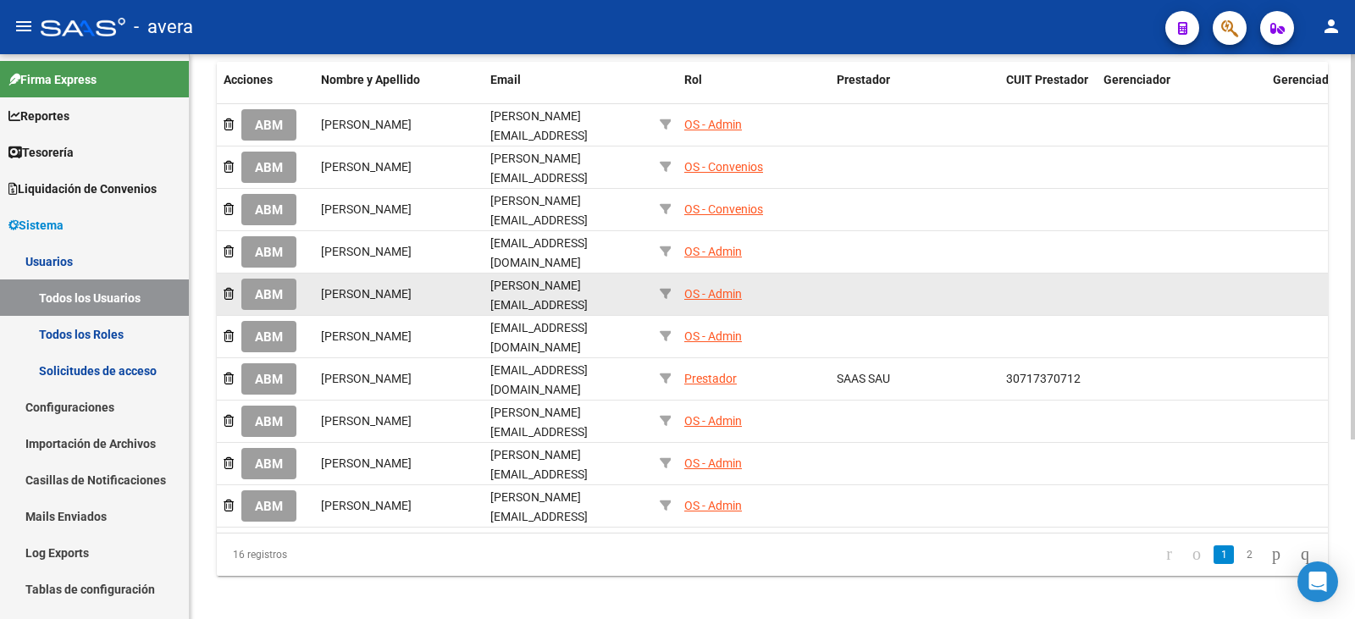
scroll to position [254, 0]
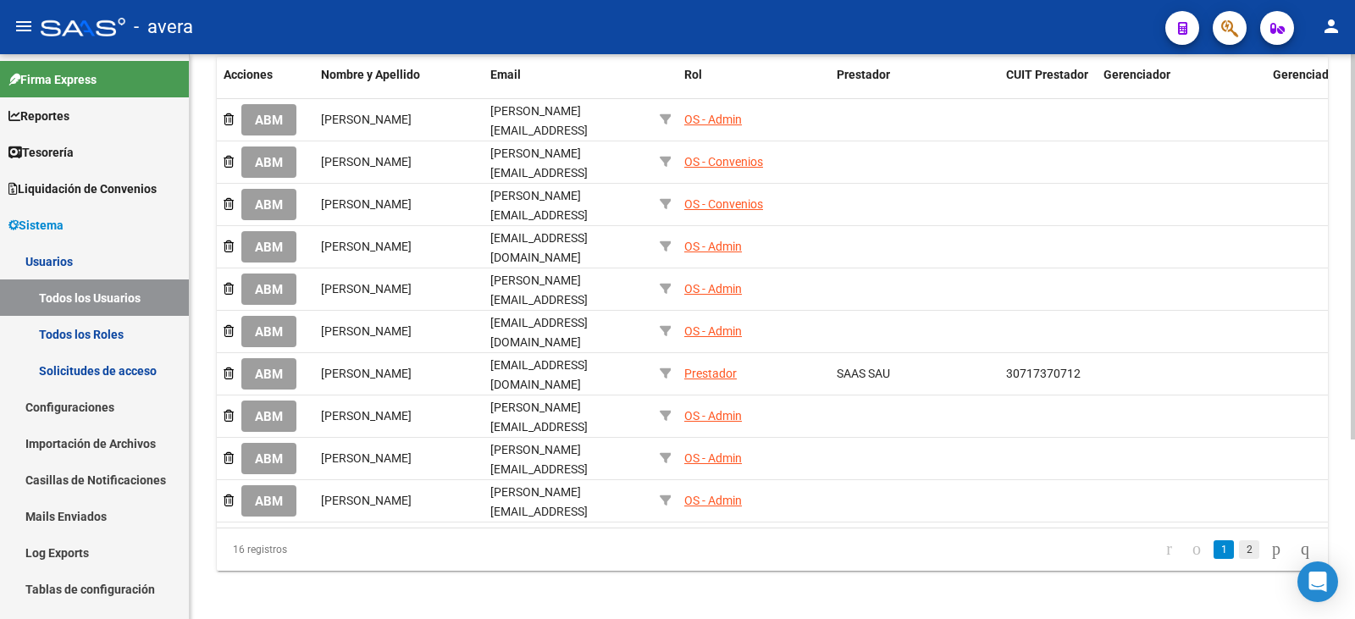
click at [1239, 548] on link "2" at bounding box center [1249, 549] width 20 height 19
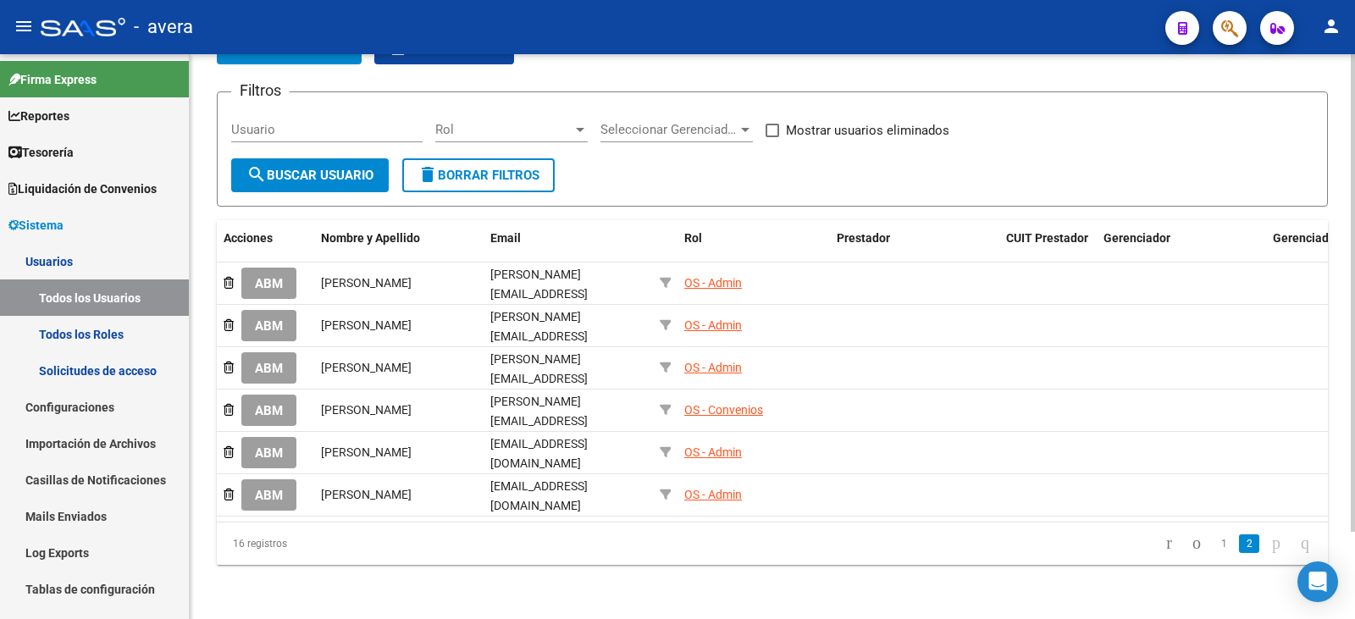
scroll to position [103, 0]
click at [259, 403] on span "ABM" at bounding box center [269, 410] width 28 height 15
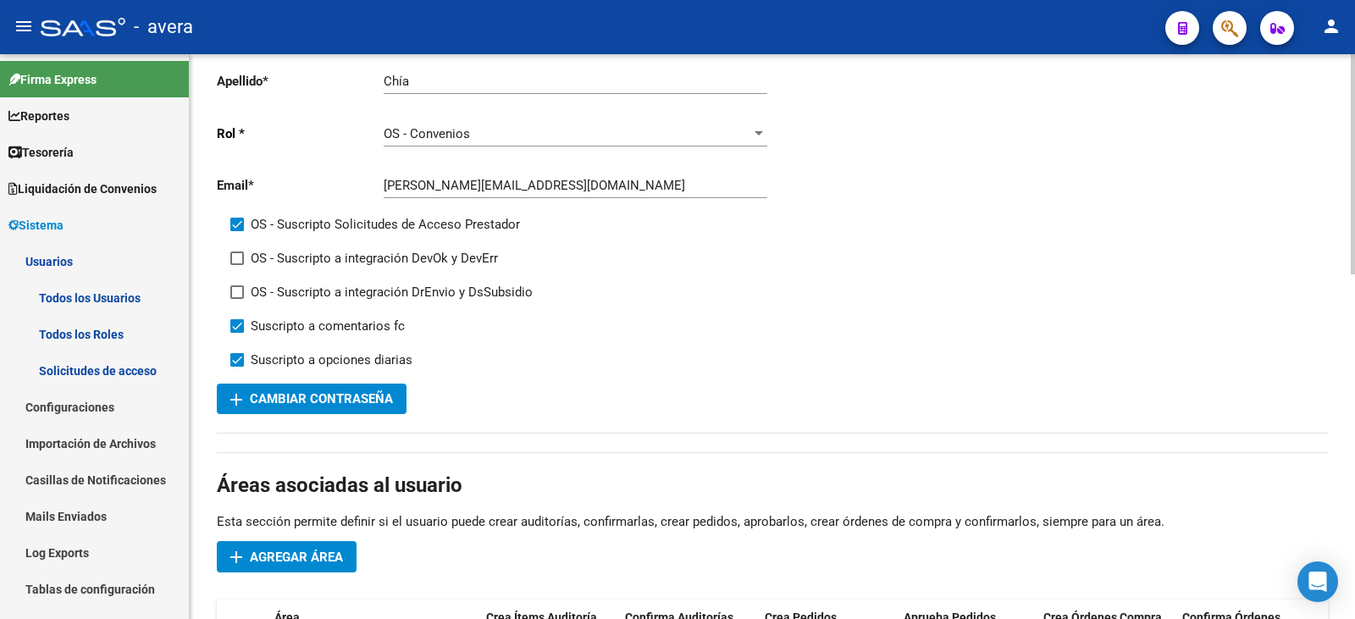
scroll to position [169, 0]
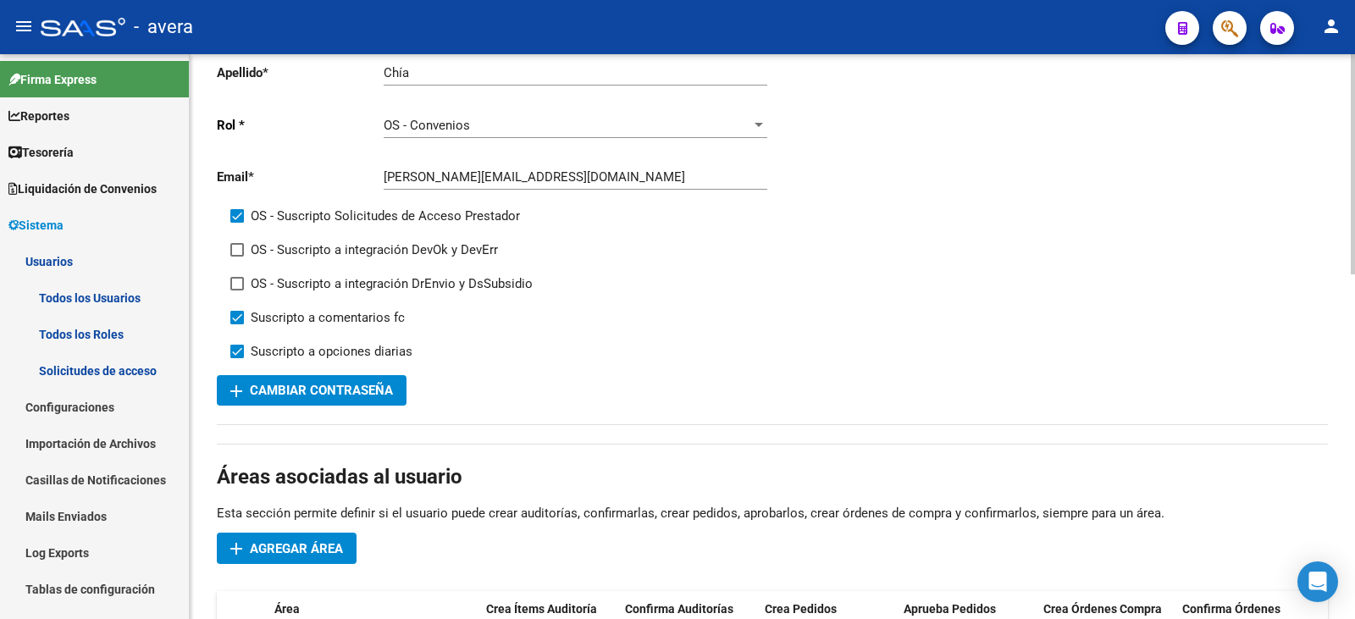
click at [318, 392] on span "add Cambiar Contraseña" at bounding box center [311, 390] width 163 height 15
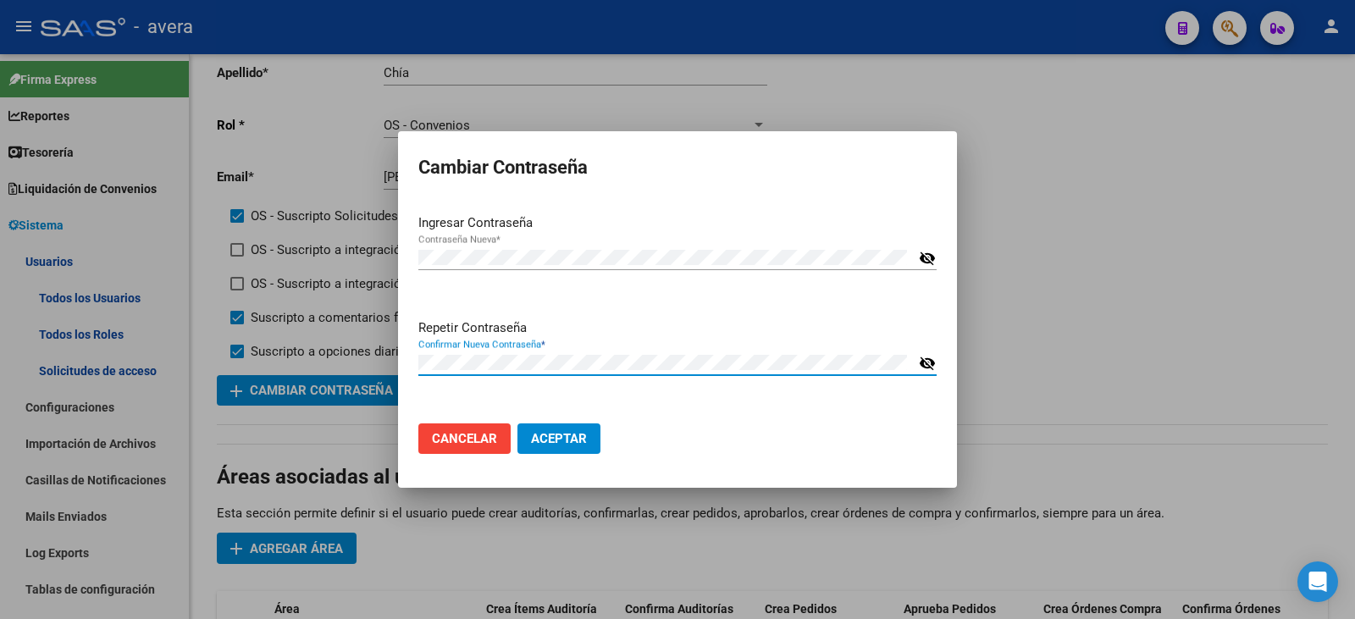
click at [777, 419] on mat-dialog-actions "Cancelar Aceptar" at bounding box center [677, 439] width 518 height 58
click at [571, 442] on span "Aceptar" at bounding box center [559, 438] width 56 height 15
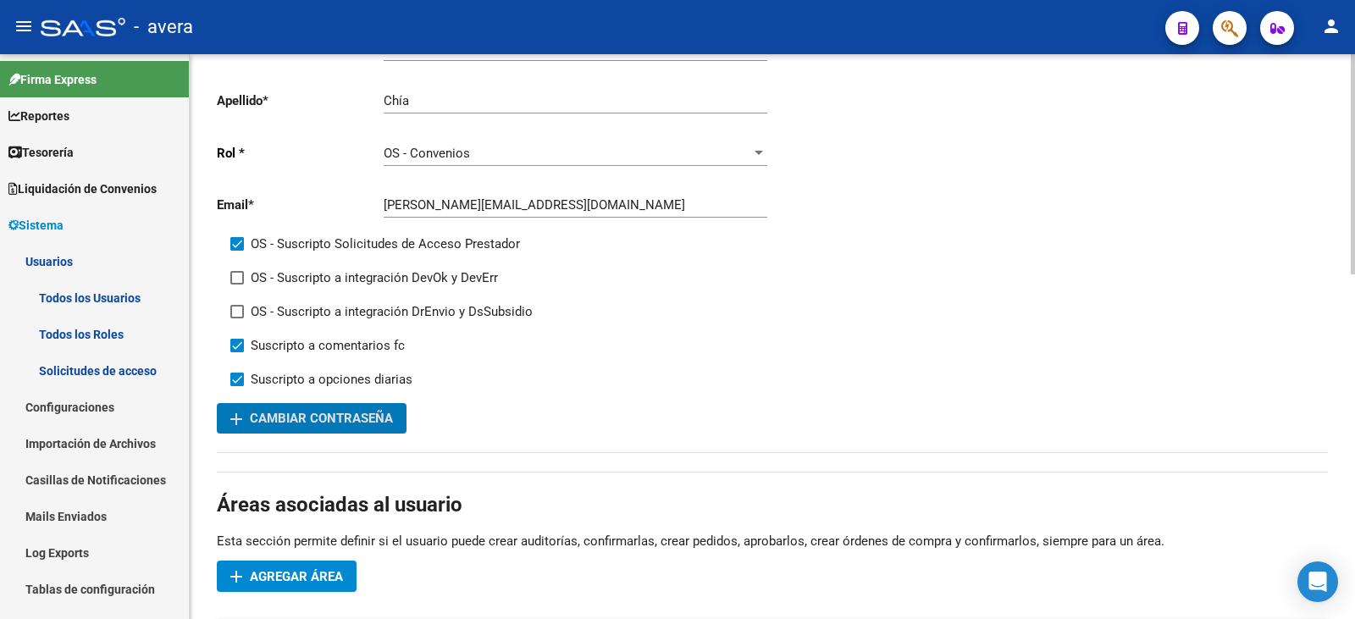
scroll to position [0, 0]
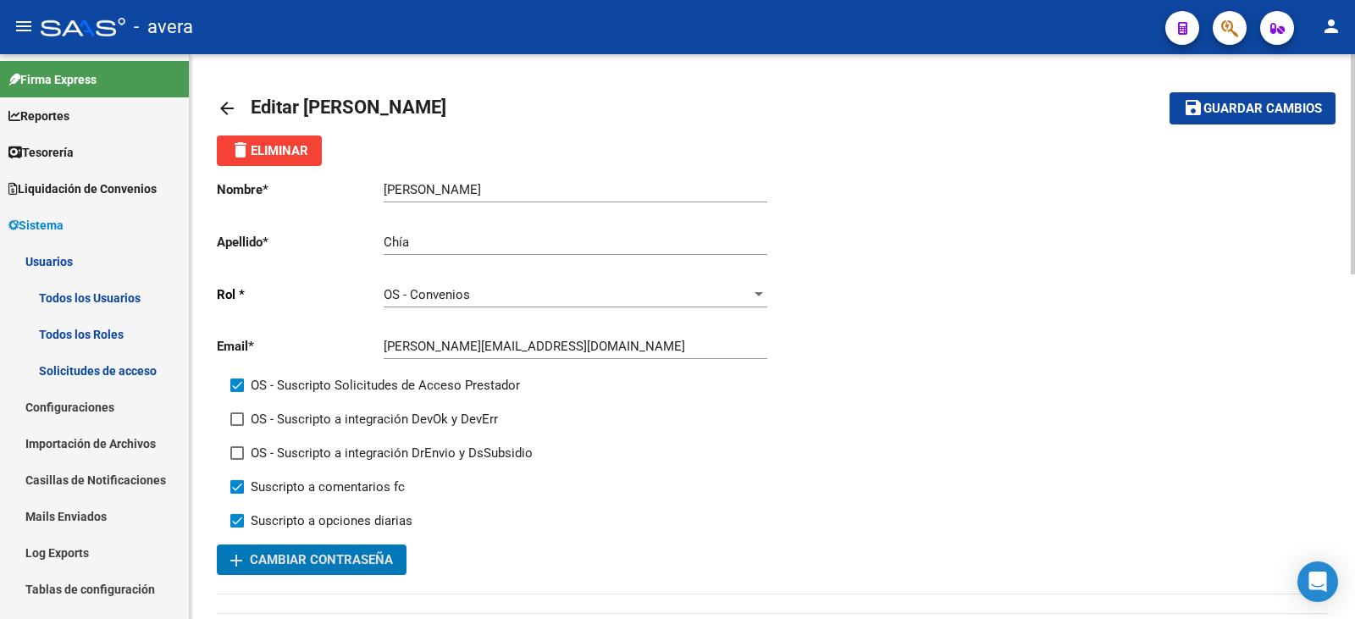
click at [235, 109] on mat-icon "arrow_back" at bounding box center [227, 108] width 20 height 20
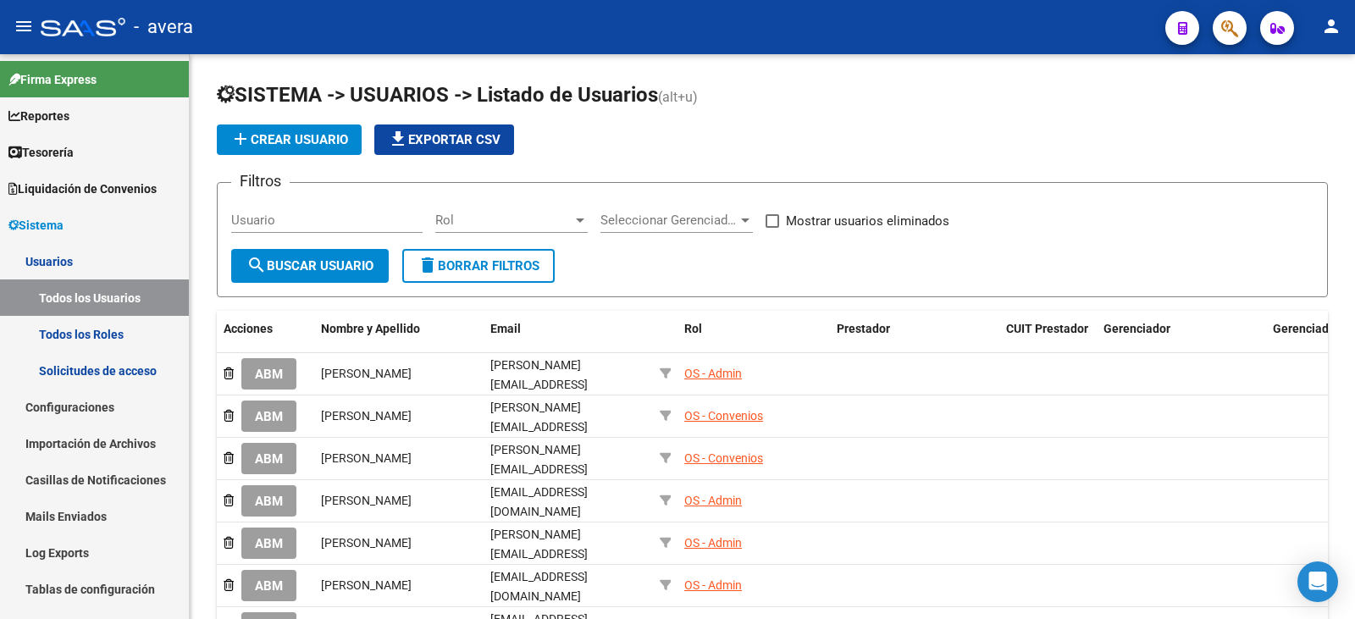
click at [255, 453] on button "ABM" at bounding box center [268, 458] width 55 height 31
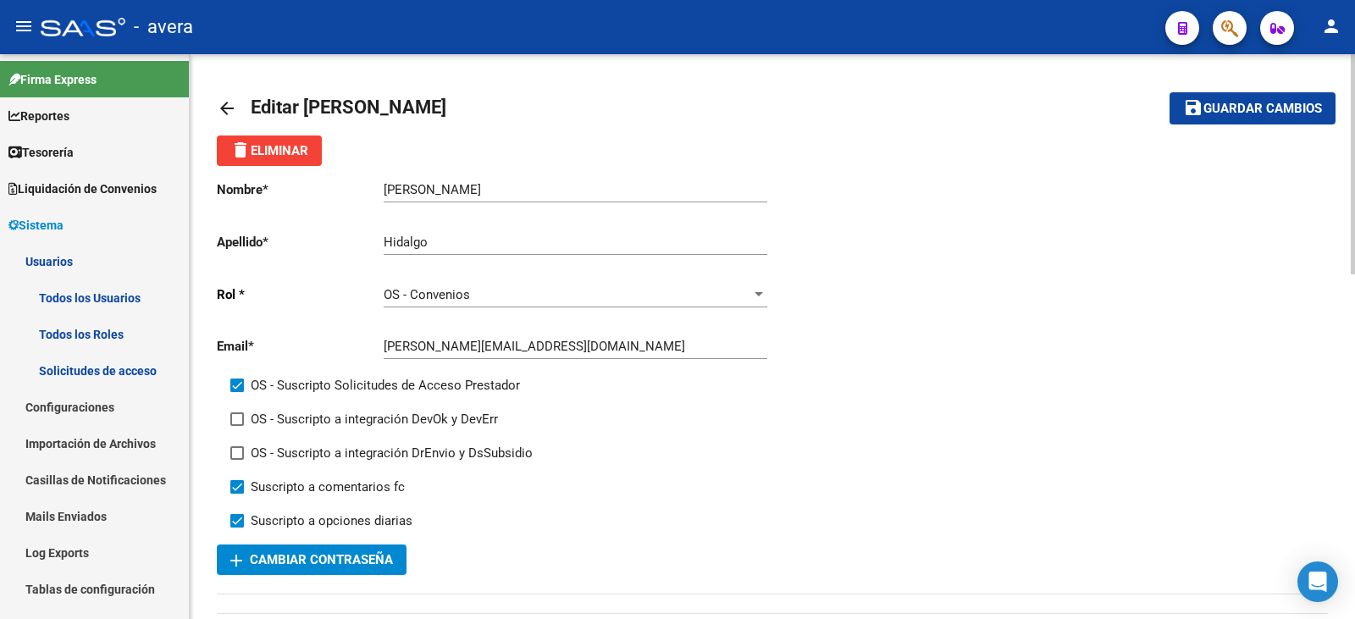
click at [490, 155] on div "delete Eliminar" at bounding box center [772, 151] width 1111 height 30
click at [299, 556] on span "add Cambiar Contraseña" at bounding box center [311, 559] width 163 height 15
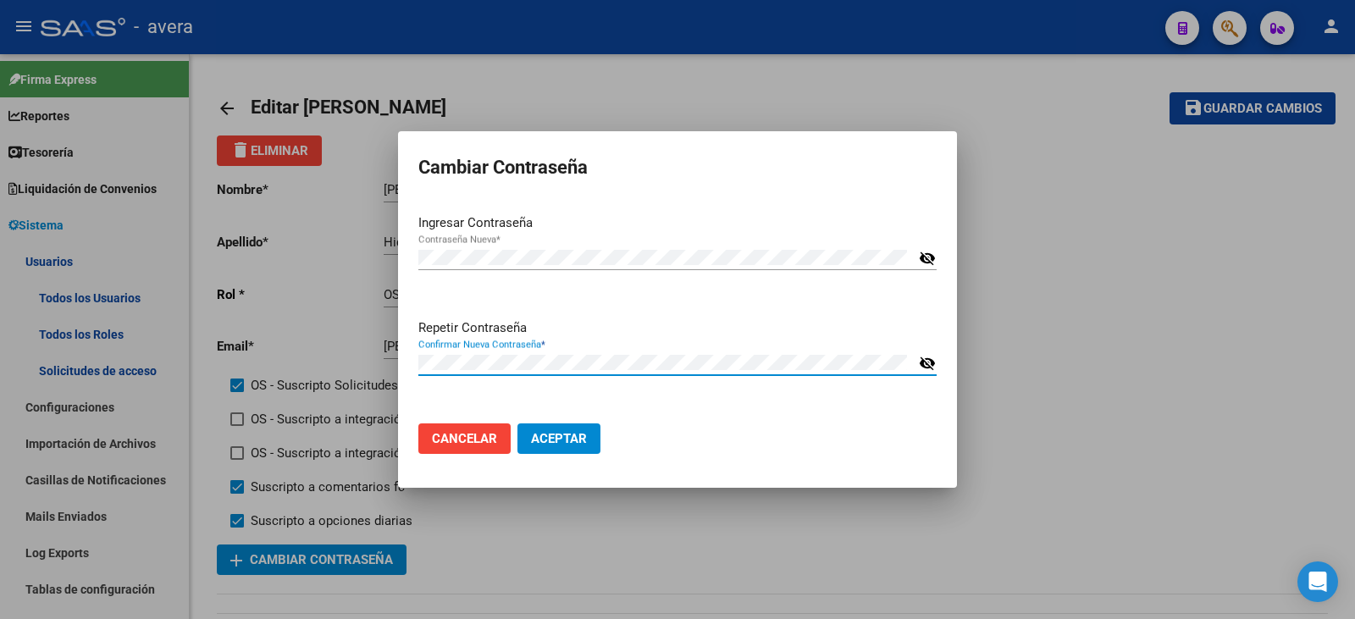
click at [834, 426] on mat-dialog-actions "Cancelar Aceptar" at bounding box center [677, 439] width 518 height 58
click at [578, 435] on span "Aceptar" at bounding box center [559, 438] width 56 height 15
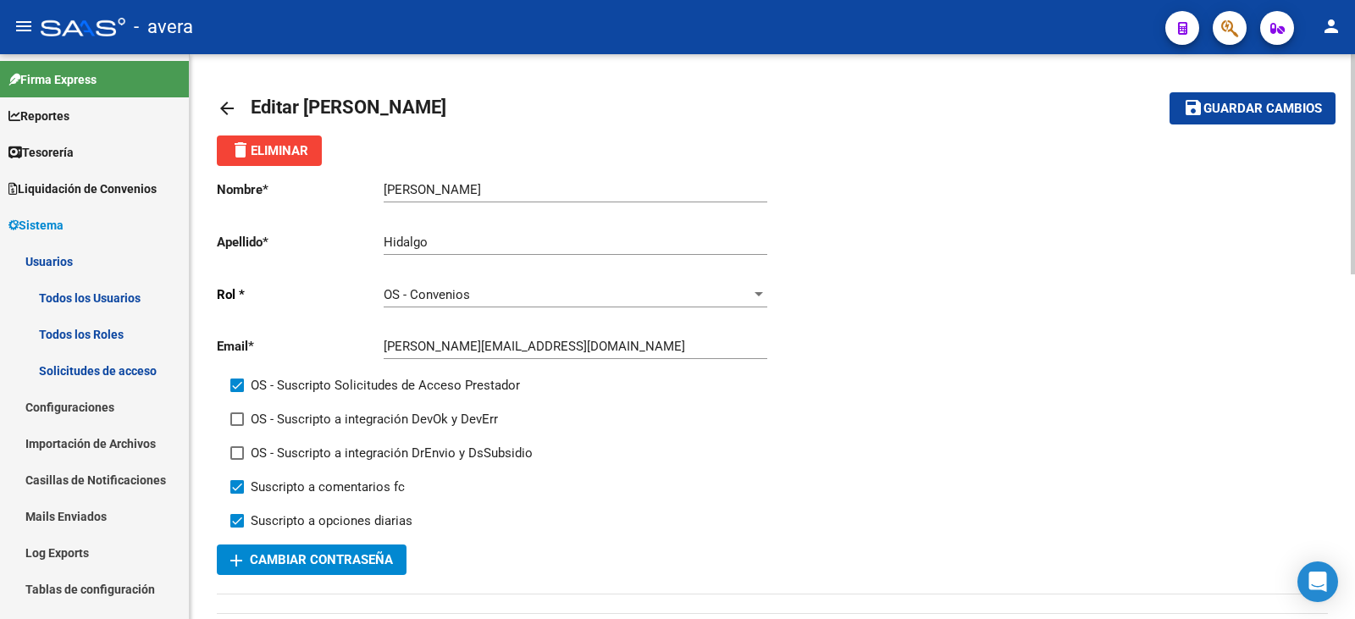
click at [222, 105] on mat-icon "arrow_back" at bounding box center [227, 108] width 20 height 20
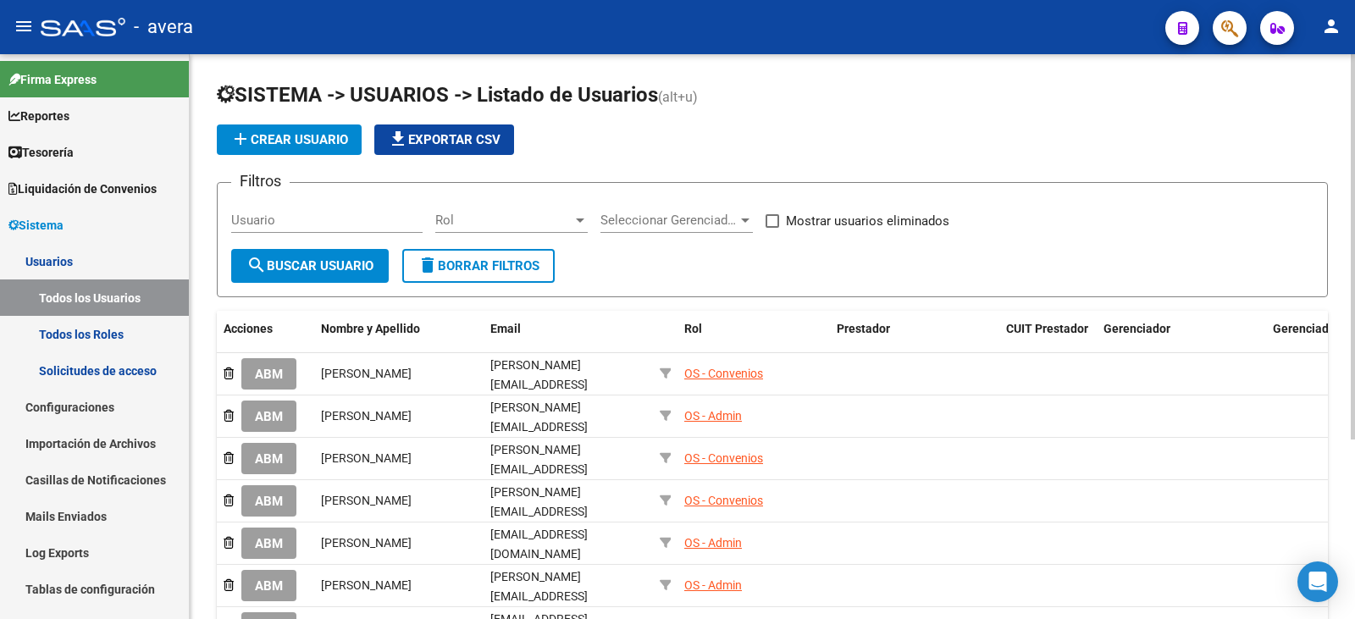
click at [811, 136] on div "add Crear Usuario file_download Exportar CSV" at bounding box center [772, 139] width 1111 height 30
drag, startPoint x: 825, startPoint y: 90, endPoint x: 829, endPoint y: 100, distance: 11.0
click at [825, 91] on h1 "SISTEMA -> USUARIOS -> Listado de Usuarios (alt+u)" at bounding box center [772, 96] width 1111 height 30
click at [760, 132] on div "add Crear Usuario file_download Exportar CSV" at bounding box center [772, 139] width 1111 height 30
click at [759, 127] on div "add Crear Usuario file_download Exportar CSV" at bounding box center [772, 139] width 1111 height 30
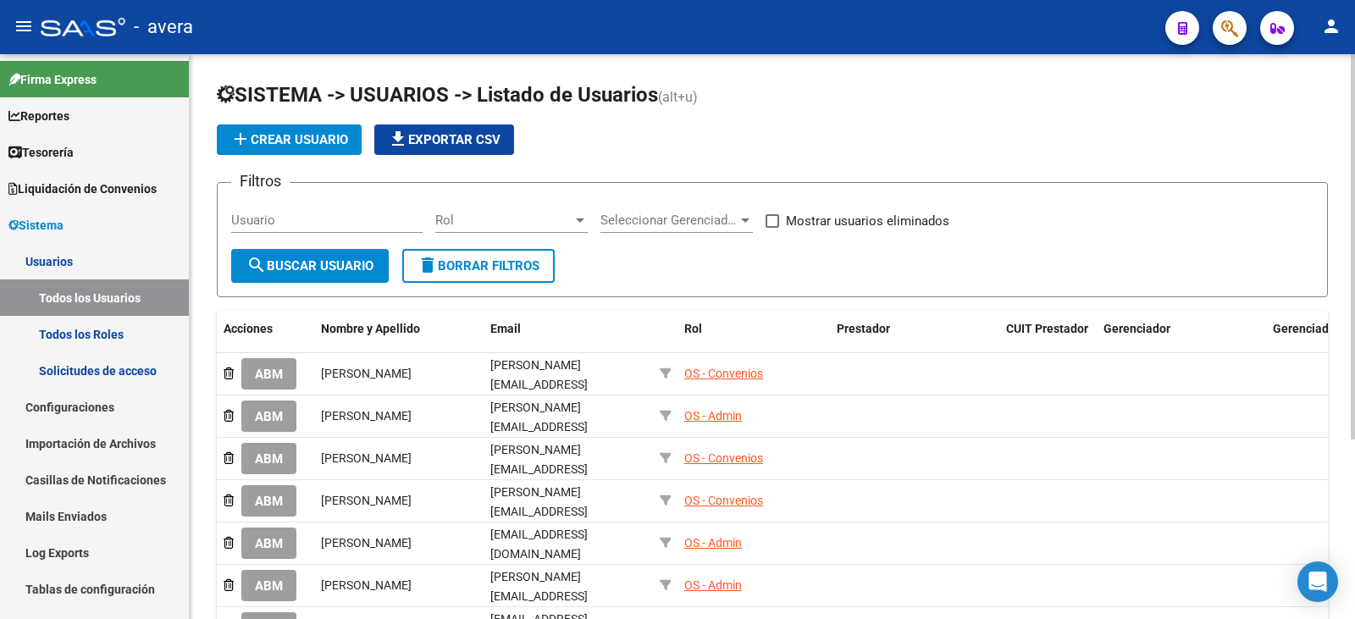
click at [685, 93] on span "(alt+u)" at bounding box center [678, 97] width 40 height 16
click at [803, 129] on div "add Crear Usuario file_download Exportar CSV" at bounding box center [772, 139] width 1111 height 30
click at [859, 157] on app-list-header "SISTEMA -> USUARIOS -> Listado de Usuarios (alt+u) add Crear Usuario file_downl…" at bounding box center [772, 189] width 1111 height 216
click at [921, 144] on div "add Crear Usuario file_download Exportar CSV" at bounding box center [772, 139] width 1111 height 30
click at [859, 149] on div "add Crear Usuario file_download Exportar CSV" at bounding box center [772, 139] width 1111 height 30
